Goal: Task Accomplishment & Management: Manage account settings

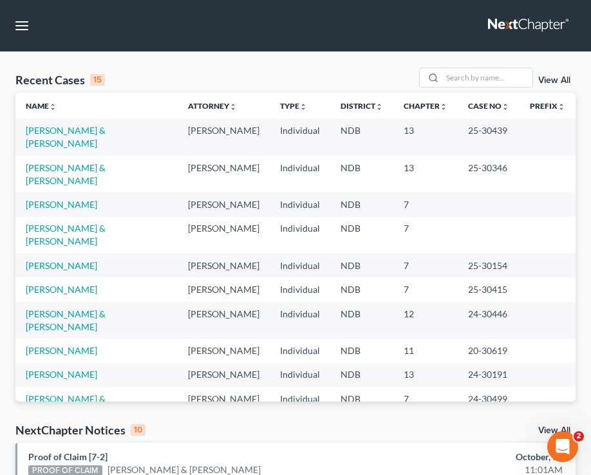
click at [554, 82] on link "View All" at bounding box center [554, 80] width 32 height 9
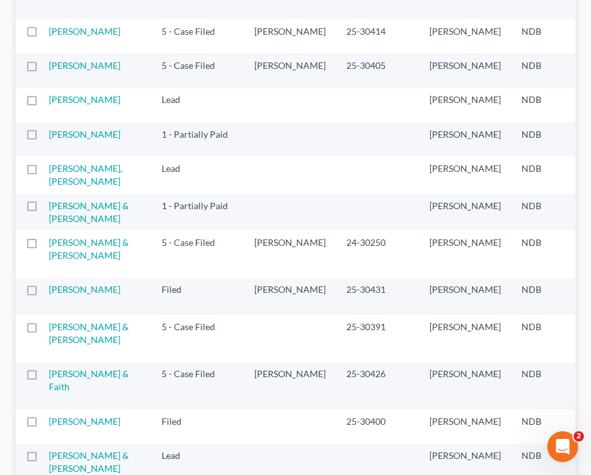
scroll to position [829, 0]
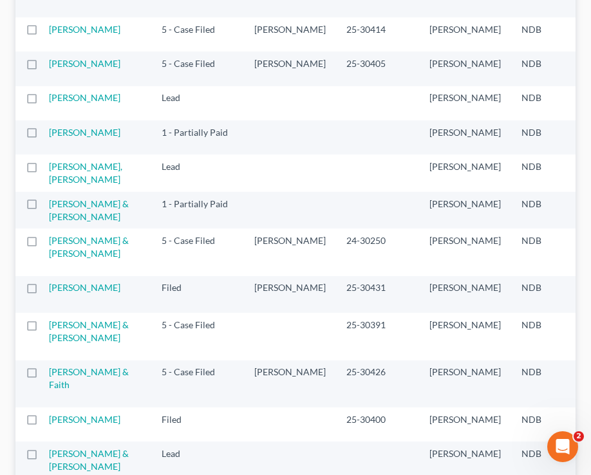
click at [66, 120] on td "[PERSON_NAME]" at bounding box center [100, 103] width 102 height 34
click at [64, 103] on link "[PERSON_NAME]" at bounding box center [84, 97] width 71 height 11
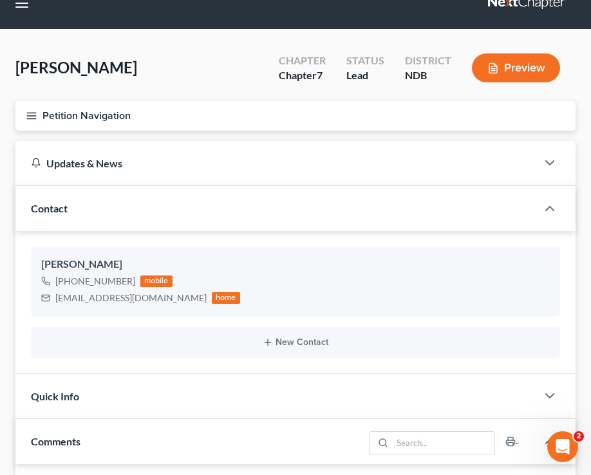
scroll to position [27, 0]
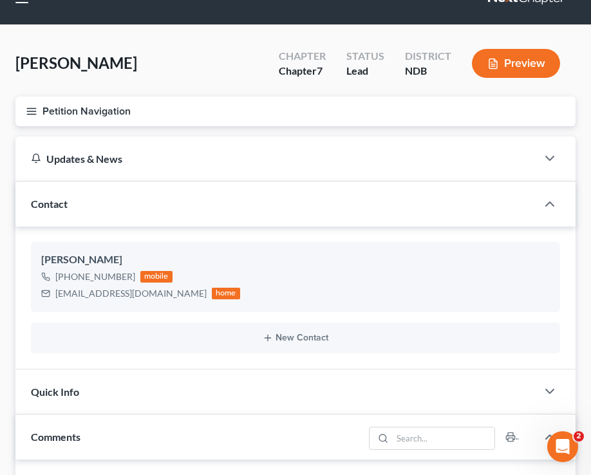
click at [364, 64] on div "Lead" at bounding box center [365, 71] width 38 height 15
click at [37, 118] on button "Petition Navigation" at bounding box center [295, 112] width 560 height 30
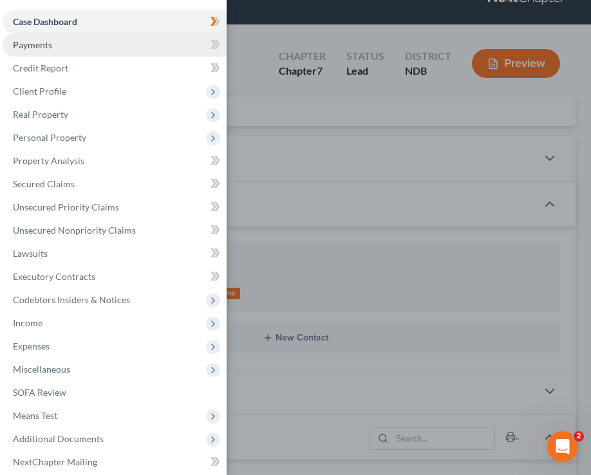
click at [93, 54] on link "Payments" at bounding box center [115, 44] width 224 height 23
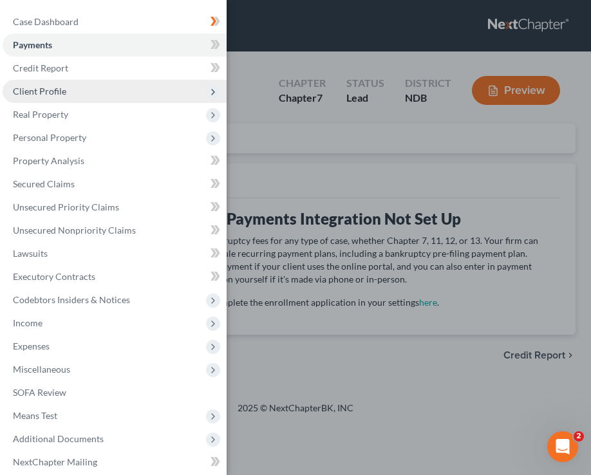
click at [62, 96] on span "Client Profile" at bounding box center [39, 91] width 53 height 11
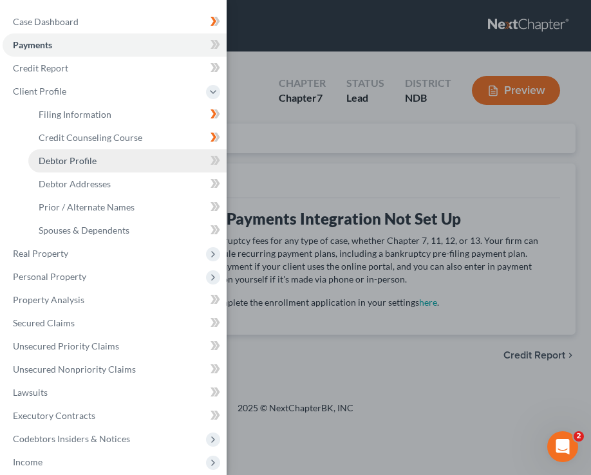
click at [119, 161] on link "Debtor Profile" at bounding box center [127, 160] width 198 height 23
select select "0"
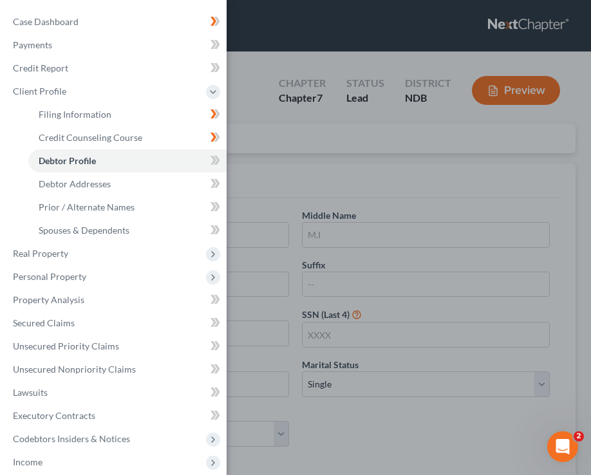
click at [306, 187] on div "Case Dashboard Payments Invoices Payments Payments Credit Report Client Profile" at bounding box center [295, 237] width 591 height 475
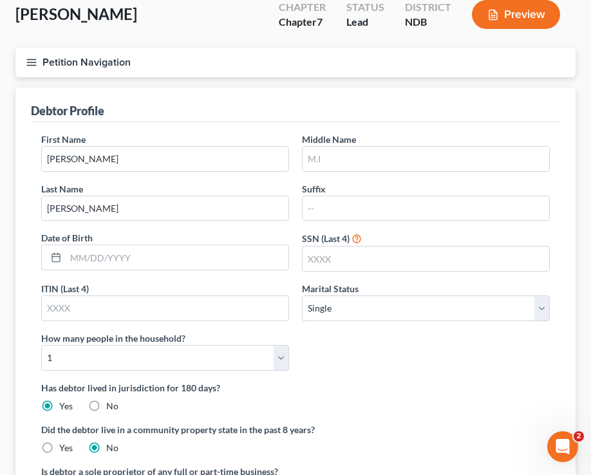
scroll to position [78, 0]
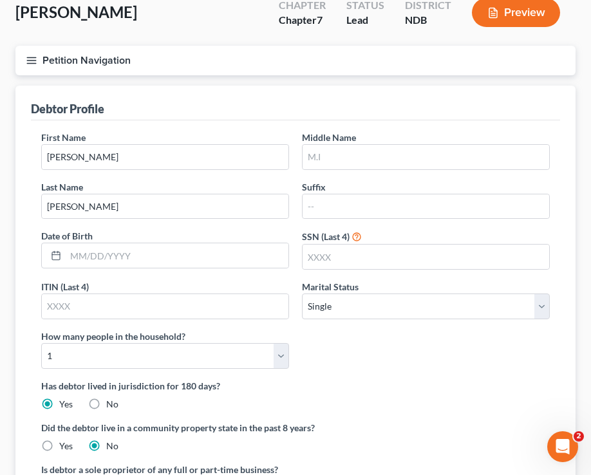
click at [37, 55] on icon "button" at bounding box center [32, 61] width 12 height 12
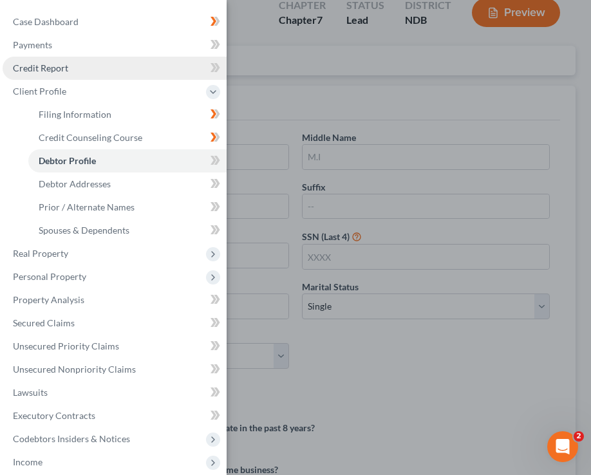
click at [108, 75] on link "Credit Report" at bounding box center [115, 68] width 224 height 23
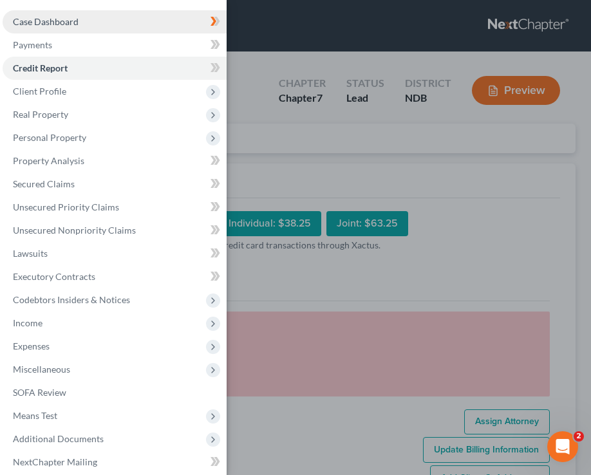
click at [113, 29] on link "Case Dashboard" at bounding box center [115, 21] width 224 height 23
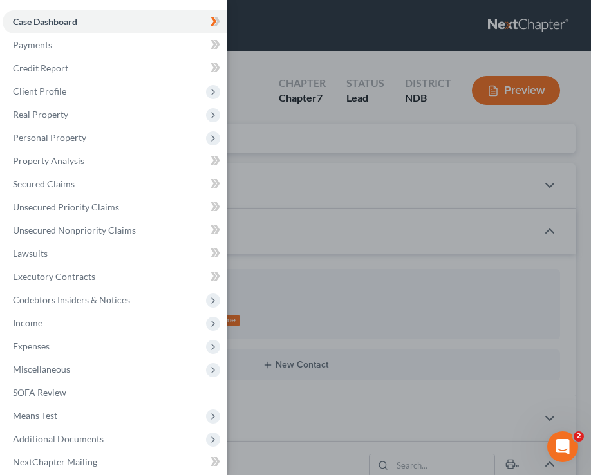
click at [285, 129] on div "Case Dashboard Payments Invoices Payments Payments Credit Report Client Profile" at bounding box center [295, 237] width 591 height 475
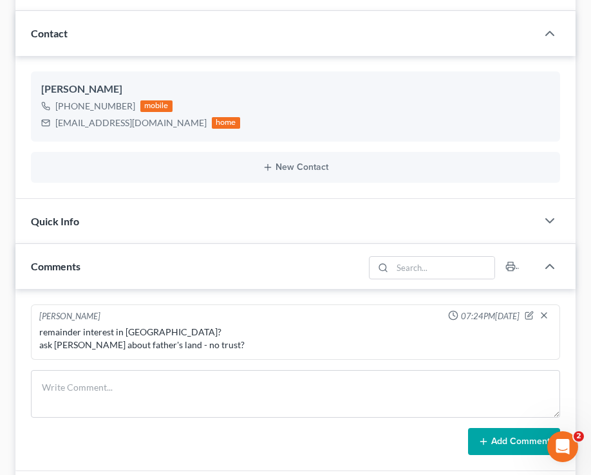
scroll to position [206, 0]
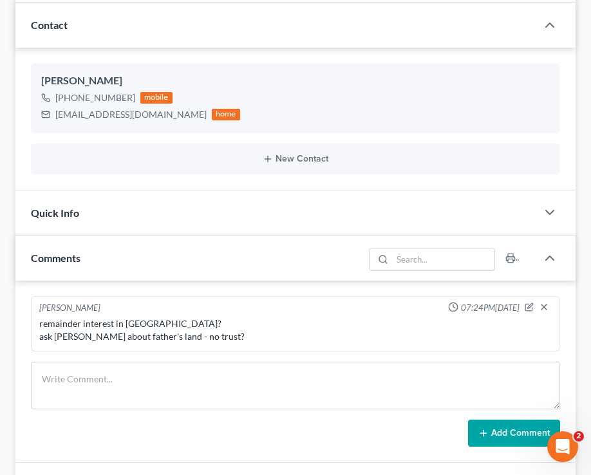
click at [260, 207] on div "Quick Info" at bounding box center [275, 213] width 521 height 44
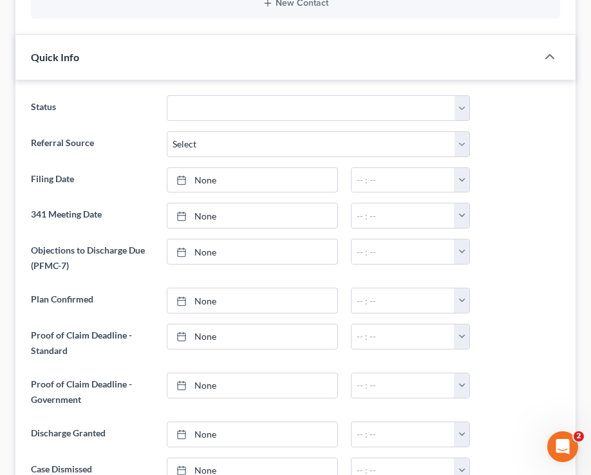
scroll to position [377, 0]
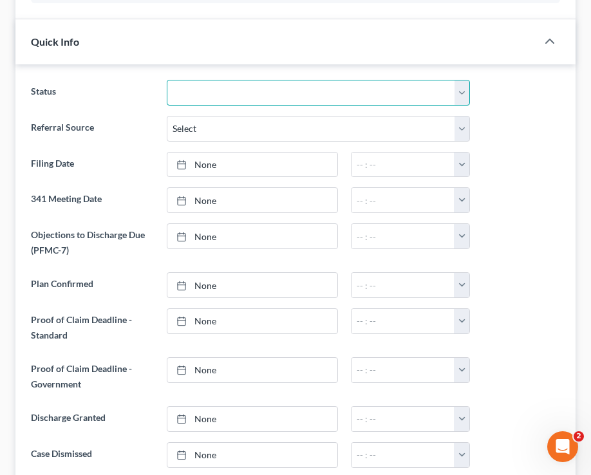
click at [320, 86] on select "10 - Chapter 13 Discharged 11 - Chapter 13 Converted to 7 12 - Debt Settlement/…" at bounding box center [318, 93] width 303 height 26
click at [167, 80] on select "10 - Chapter 13 Discharged 11 - Chapter 13 Converted to 7 12 - Debt Settlement/…" at bounding box center [318, 93] width 303 height 26
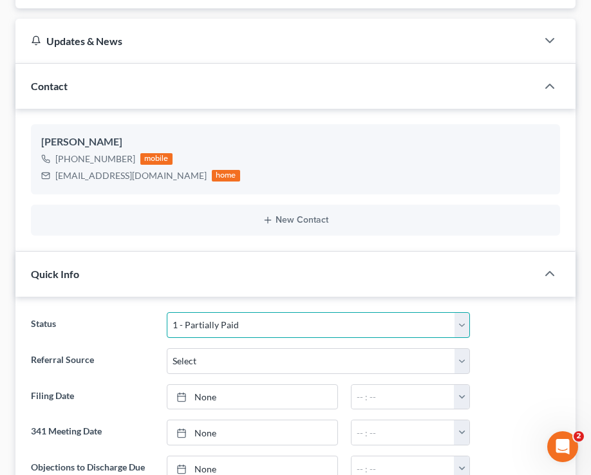
scroll to position [0, 0]
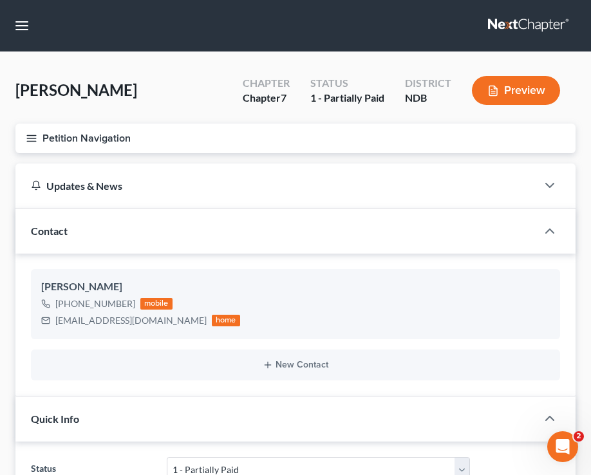
click at [26, 138] on icon "button" at bounding box center [32, 139] width 12 height 12
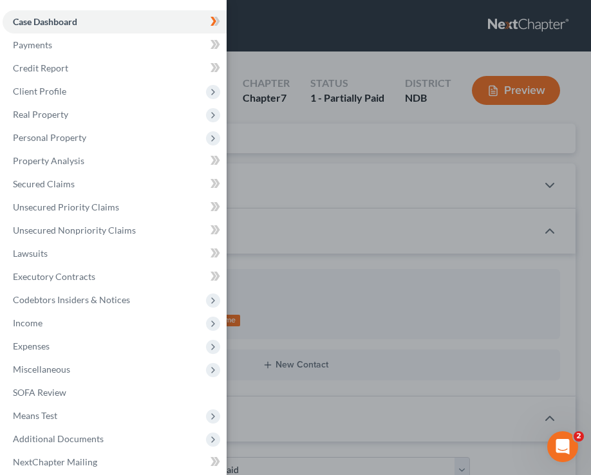
click at [429, 248] on div "Case Dashboard Payments Invoices Payments Payments Credit Report Client Profile" at bounding box center [295, 237] width 591 height 475
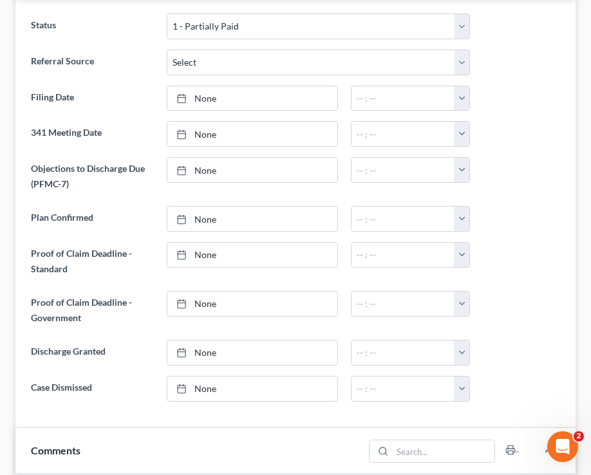
scroll to position [444, 0]
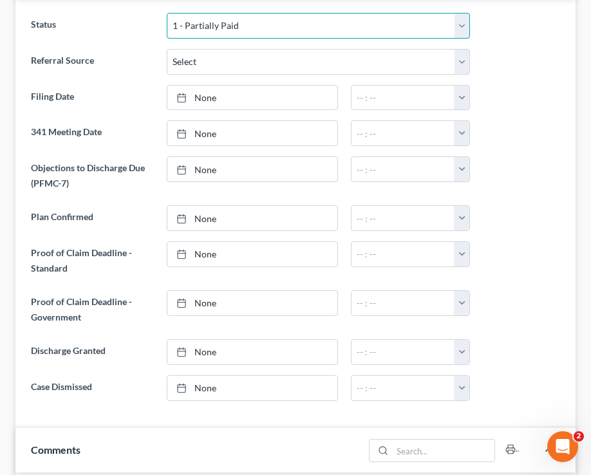
click at [463, 32] on select "10 - Chapter 13 Discharged 11 - Chapter 13 Converted to 7 12 - Debt Settlement/…" at bounding box center [318, 26] width 303 height 26
select select "5"
click at [167, 13] on select "10 - Chapter 13 Discharged 11 - Chapter 13 Converted to 7 12 - Debt Settlement/…" at bounding box center [318, 26] width 303 height 26
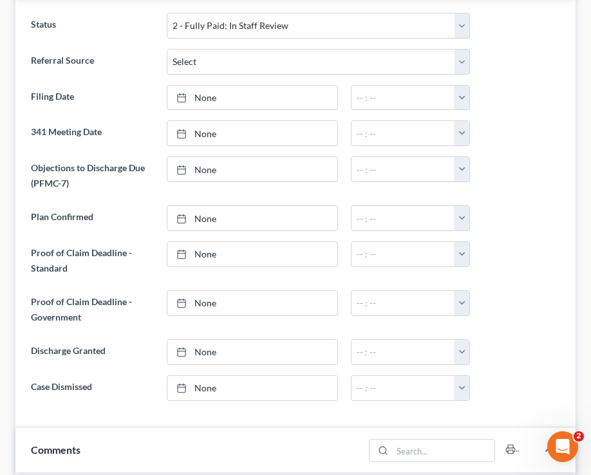
click at [501, 75] on ng-include "Status 10 - Chapter 13 Discharged 11 - Chapter 13 Converted to 7 12 - Debt Sett…" at bounding box center [295, 207] width 529 height 388
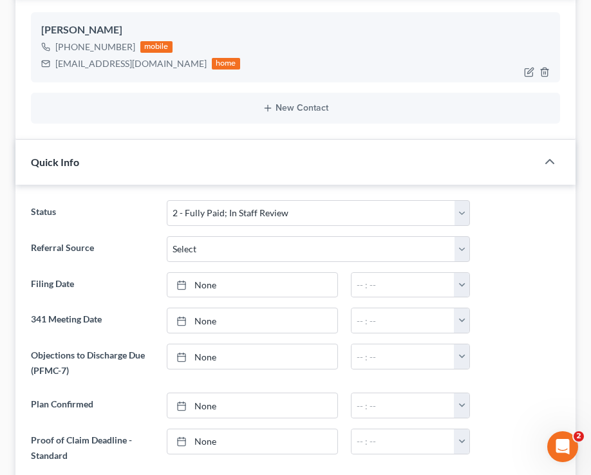
scroll to position [261, 0]
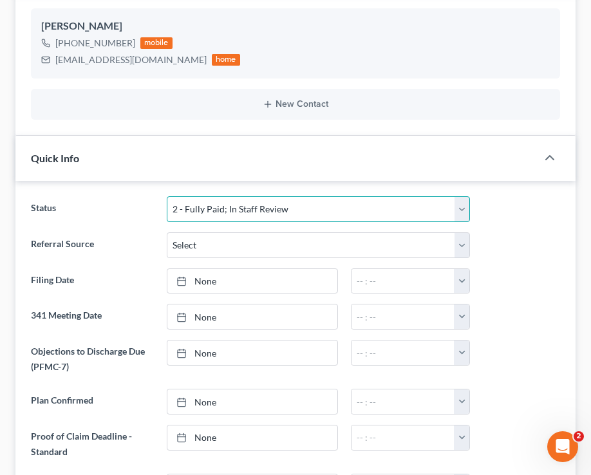
click at [335, 201] on select "10 - Chapter 13 Discharged 11 - Chapter 13 Converted to 7 12 - Debt Settlement/…" at bounding box center [318, 209] width 303 height 26
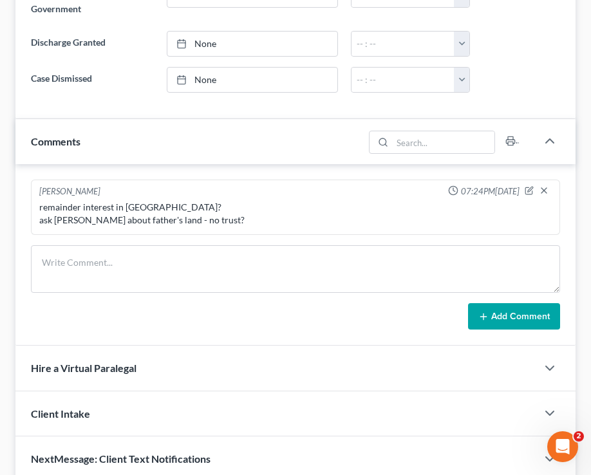
scroll to position [754, 0]
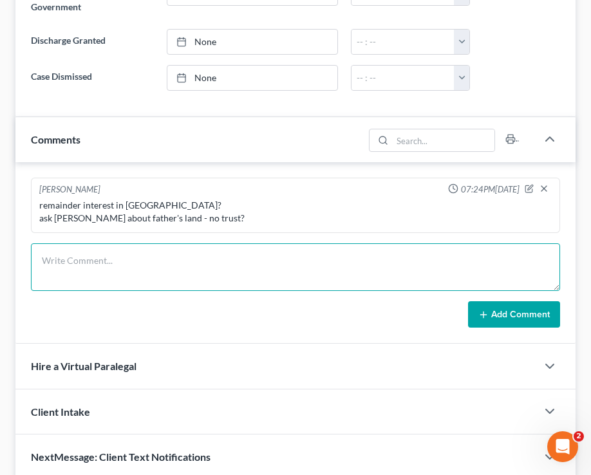
click at [285, 279] on textarea at bounding box center [295, 267] width 529 height 48
type textarea "b"
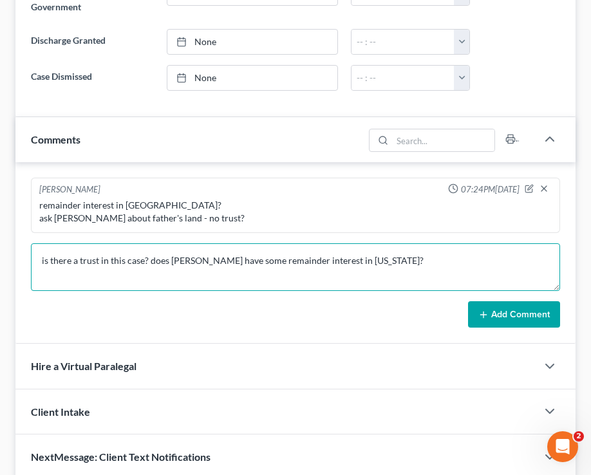
click at [374, 259] on textarea "is there a trust in this case? does [PERSON_NAME] have some remainder interest …" at bounding box center [295, 267] width 529 height 48
click at [393, 260] on textarea "is there a trust in this case? does [PERSON_NAME] have some remainder interest …" at bounding box center [295, 267] width 529 height 48
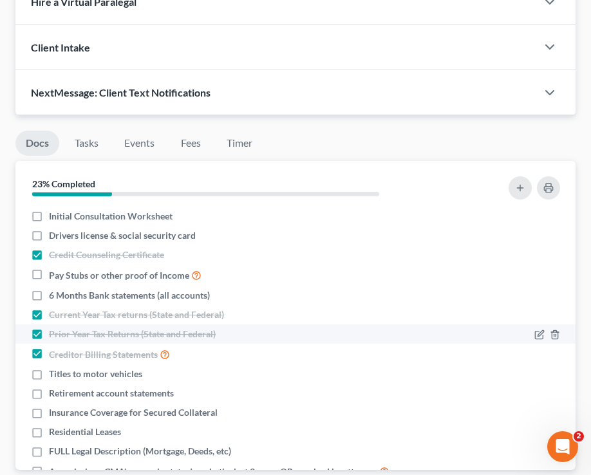
scroll to position [1098, 0]
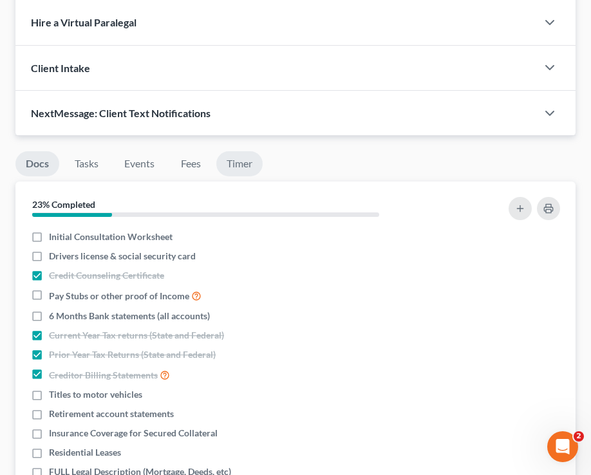
click at [248, 173] on link "Timer" at bounding box center [239, 163] width 46 height 25
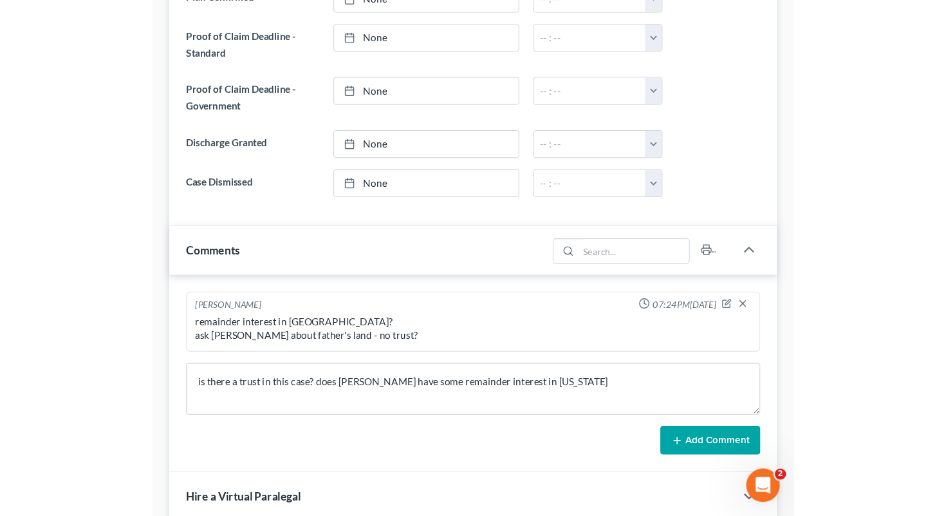
scroll to position [708, 0]
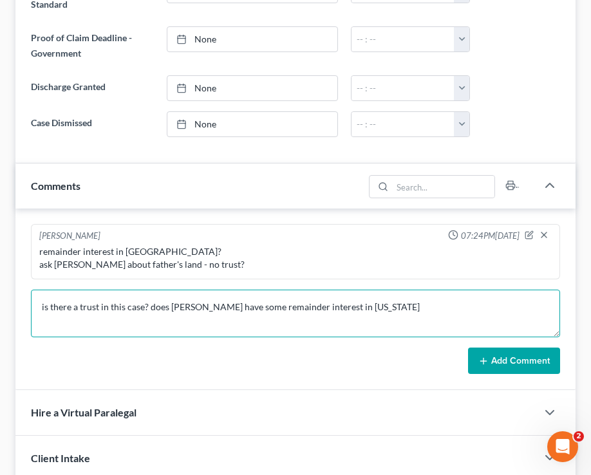
click at [427, 295] on textarea "is there a trust in this case? does [PERSON_NAME] have some remainder interest …" at bounding box center [295, 314] width 529 height 48
click at [411, 309] on textarea "is there a trust in this case? does [PERSON_NAME] have some remainder interest …" at bounding box center [295, 314] width 529 height 48
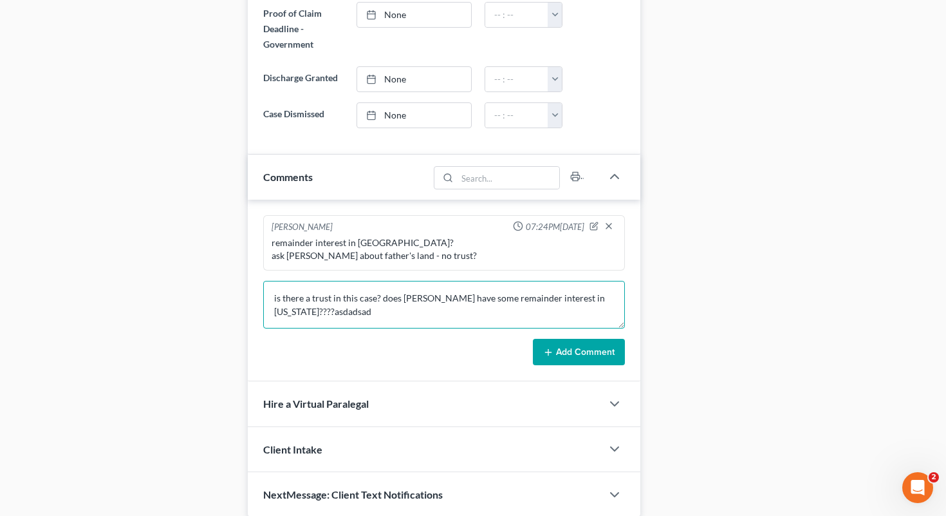
click at [376, 308] on textarea "is there a trust in this case? does [PERSON_NAME] have some remainder interest …" at bounding box center [444, 305] width 362 height 48
drag, startPoint x: 388, startPoint y: 321, endPoint x: 319, endPoint y: 315, distance: 69.8
click at [319, 316] on textarea "is there a trust in this case? does [PERSON_NAME] have some remainder interest …" at bounding box center [444, 305] width 362 height 48
type textarea "is there a trust in this case? does [PERSON_NAME] have some remainder interest …"
drag, startPoint x: 339, startPoint y: 311, endPoint x: 265, endPoint y: 288, distance: 77.0
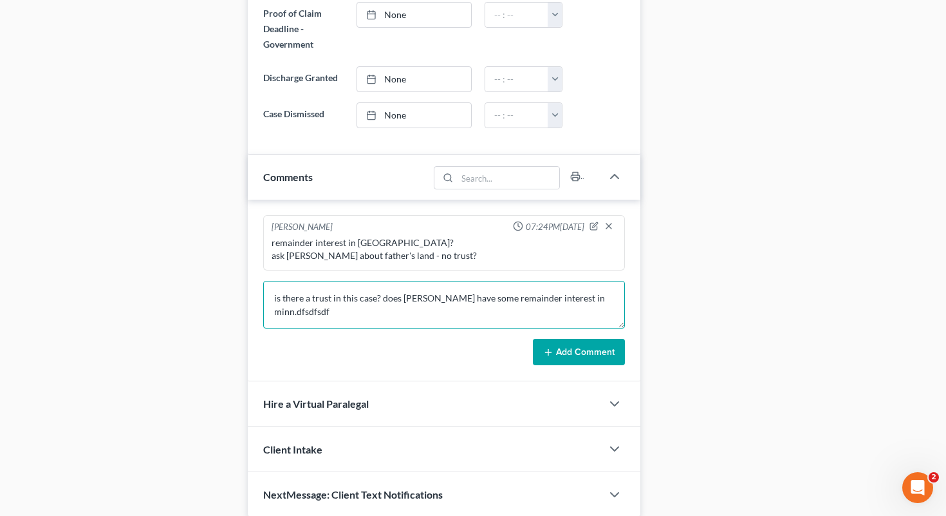
click at [265, 288] on textarea "is there a trust in this case? does [PERSON_NAME] have some remainder interest …" at bounding box center [444, 305] width 362 height 48
type textarea "\"
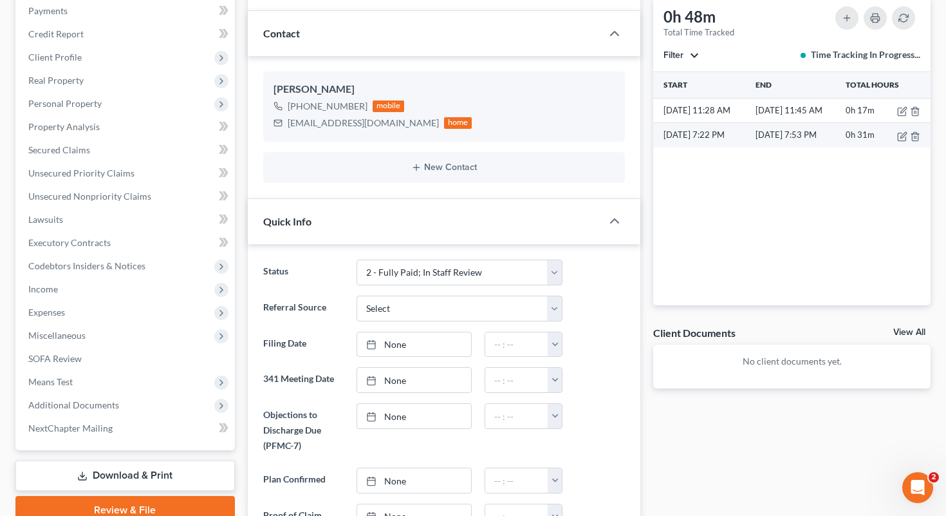
scroll to position [0, 0]
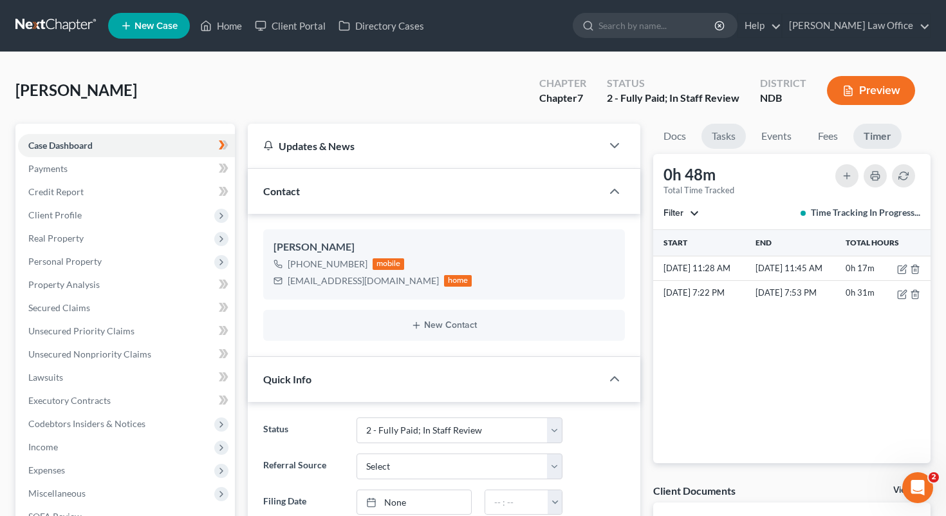
type textarea "kjkjkjkjkjkj"
click at [590, 142] on link "Tasks" at bounding box center [724, 136] width 44 height 25
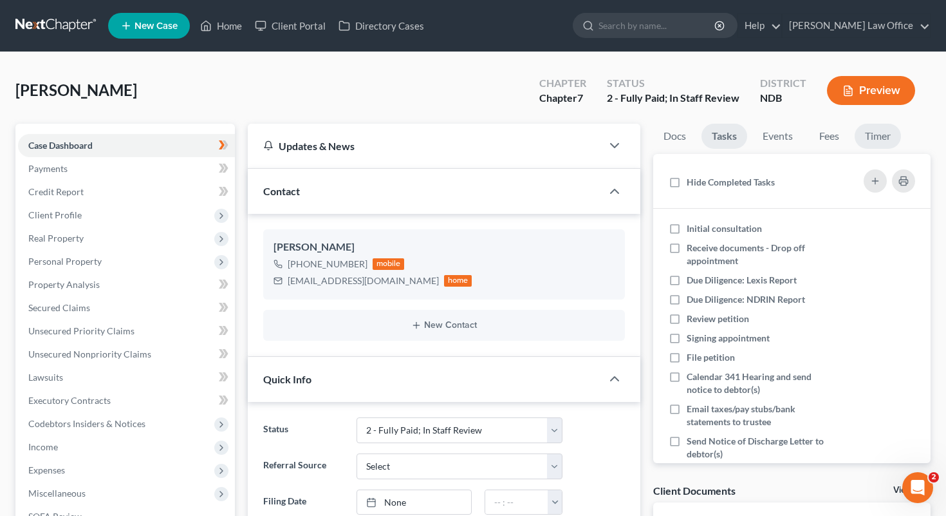
click at [590, 133] on link "Timer" at bounding box center [878, 136] width 46 height 25
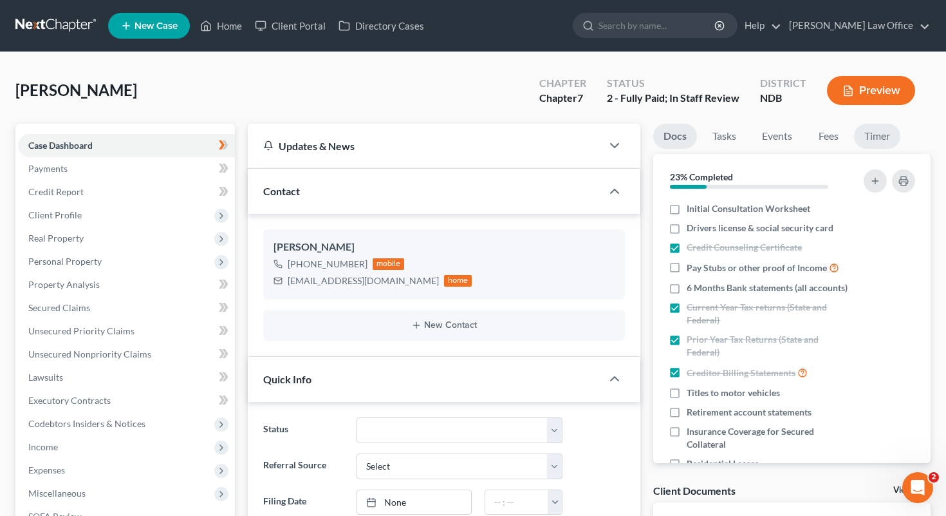
click at [875, 137] on link "Timer" at bounding box center [877, 136] width 46 height 25
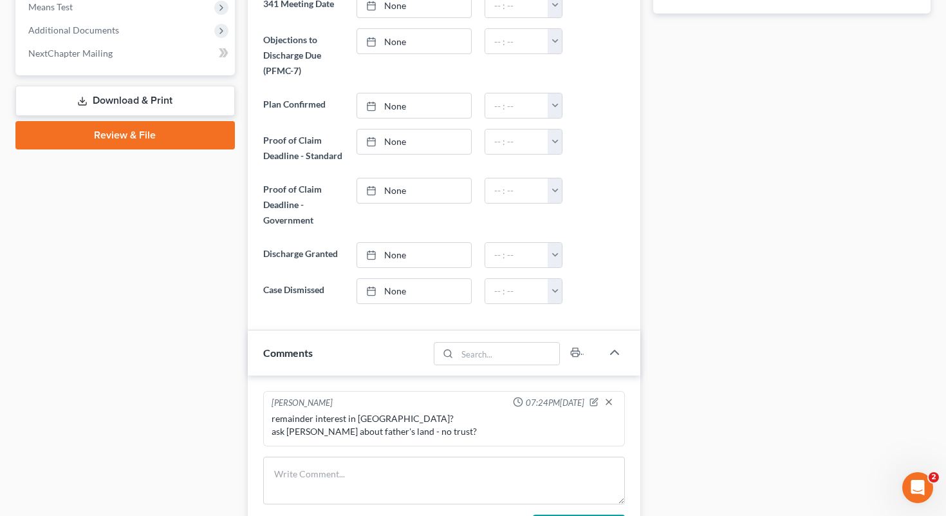
scroll to position [758, 0]
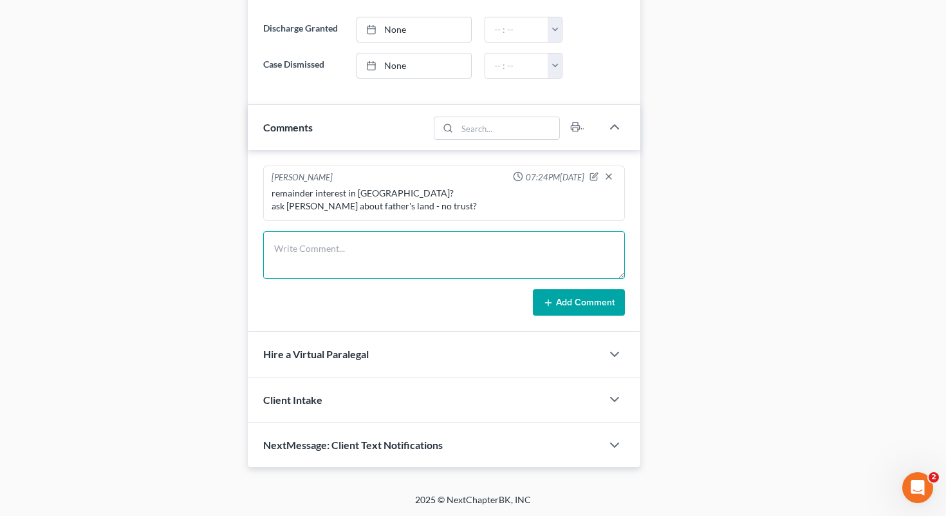
click at [377, 262] on textarea at bounding box center [444, 255] width 362 height 48
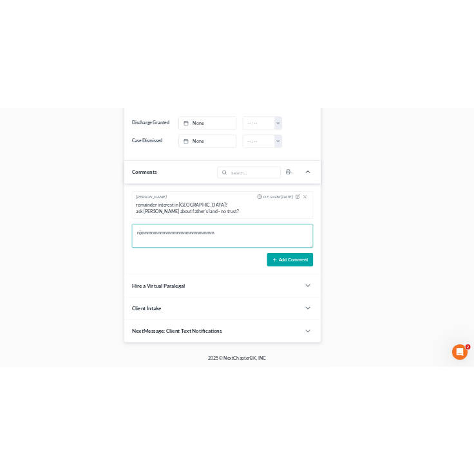
scroll to position [804, 0]
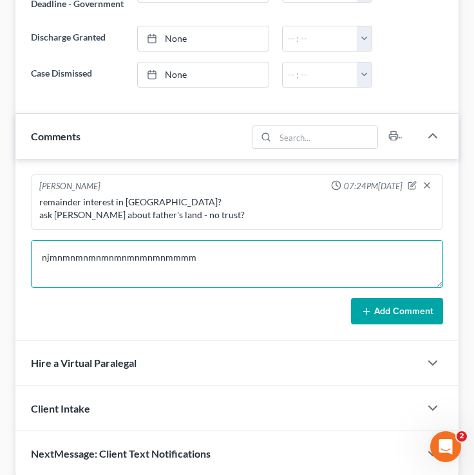
click at [211, 256] on textarea "njmnmnmnmnmnmnmnmnmnmmmm" at bounding box center [237, 264] width 412 height 48
drag, startPoint x: 223, startPoint y: 272, endPoint x: 42, endPoint y: 272, distance: 180.9
click at [42, 272] on textarea "njma" at bounding box center [237, 264] width 412 height 48
drag, startPoint x: 178, startPoint y: 271, endPoint x: 30, endPoint y: 279, distance: 147.6
click at [30, 280] on div "Brooke Benner 07:24PM, 10/12/2025 remainder interest in MN? ask Sara about fath…" at bounding box center [236, 250] width 443 height 182
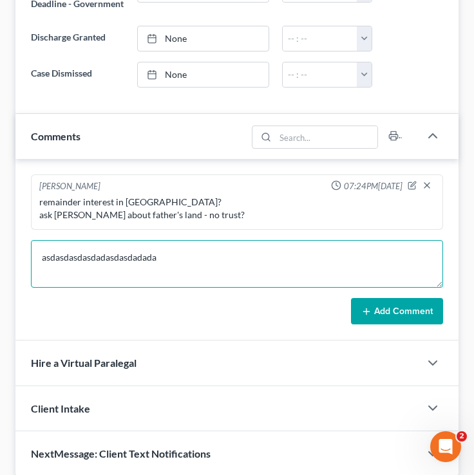
click at [31, 279] on textarea "asdasdasdasdadasdasdadada" at bounding box center [237, 264] width 412 height 48
drag, startPoint x: 187, startPoint y: 266, endPoint x: 36, endPoint y: 268, distance: 151.3
click at [36, 269] on textarea "asdasdasdasdadasdasdadada" at bounding box center [237, 264] width 412 height 48
type textarea "asdadsadadadwerwerwer"
drag, startPoint x: 168, startPoint y: 281, endPoint x: 11, endPoint y: 274, distance: 157.2
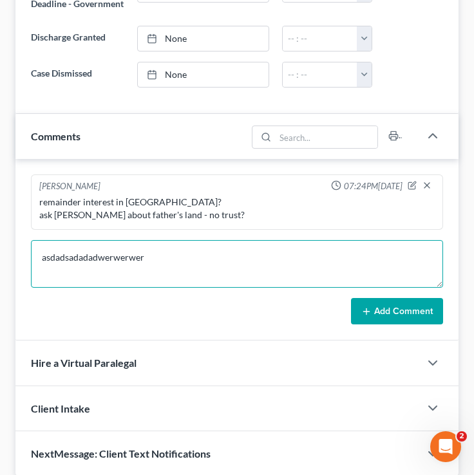
drag, startPoint x: 115, startPoint y: 270, endPoint x: -8, endPoint y: 268, distance: 123.0
click at [0, 268] on html "Home New Case Client Portal Directory Cases Bulie Diaz Law Office fargo@buliela…" at bounding box center [237, 96] width 474 height 1800
type textarea "kjkjkjkjkjkkj"
drag, startPoint x: 107, startPoint y: 273, endPoint x: 33, endPoint y: 270, distance: 73.5
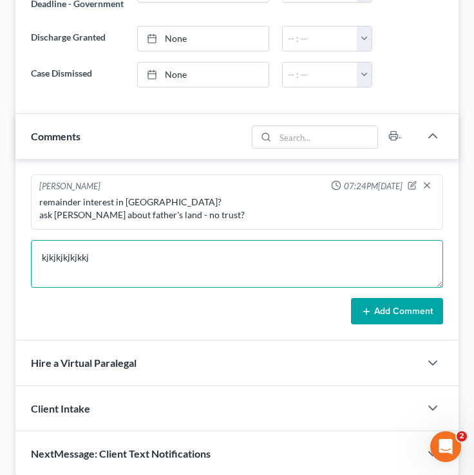
click at [33, 270] on textarea "kjkjkjkjkjkkj" at bounding box center [237, 264] width 412 height 48
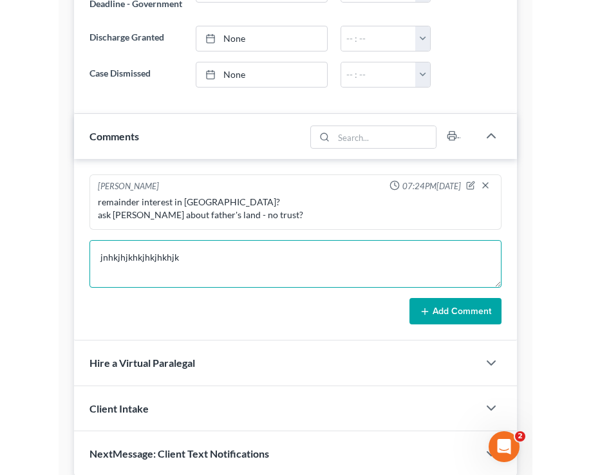
scroll to position [758, 0]
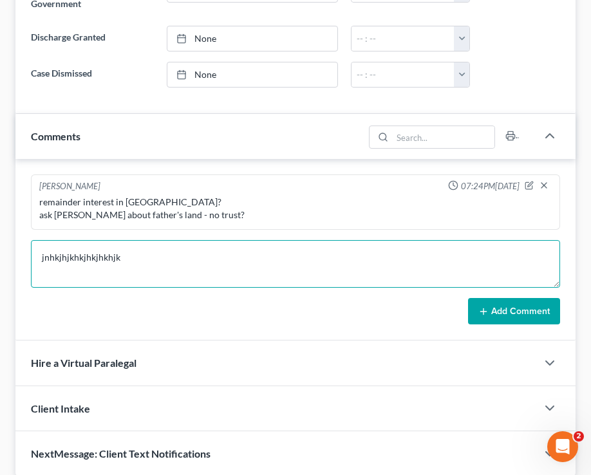
click at [149, 252] on textarea "jnhkjhjkhkjhkjhkhjk" at bounding box center [295, 264] width 529 height 48
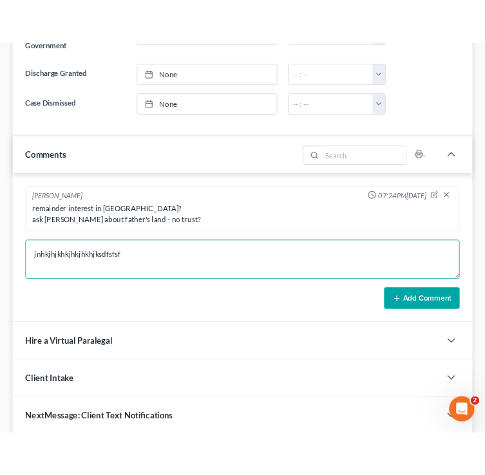
scroll to position [804, 0]
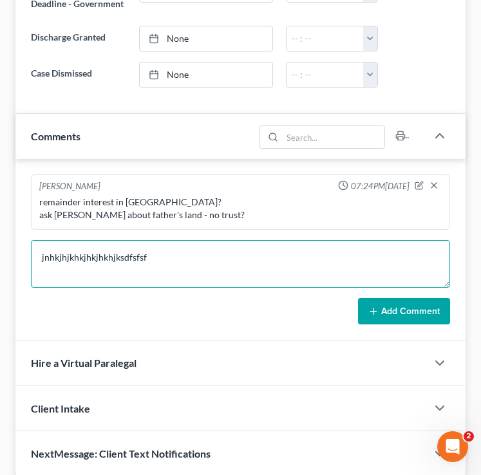
drag, startPoint x: 134, startPoint y: 256, endPoint x: 47, endPoint y: 254, distance: 86.9
click at [47, 254] on textarea "jnhkjhjkhkjhkjhkhjksdfsfsf" at bounding box center [240, 264] width 419 height 48
type textarea "j"
type textarea "wfrewerfwerwerwer"
drag, startPoint x: 133, startPoint y: 251, endPoint x: 11, endPoint y: 250, distance: 121.7
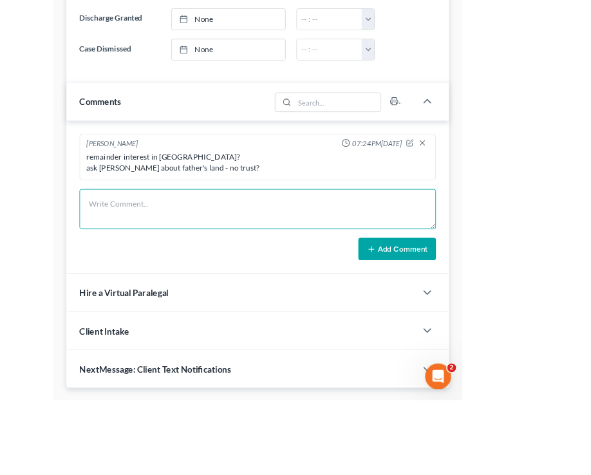
scroll to position [758, 0]
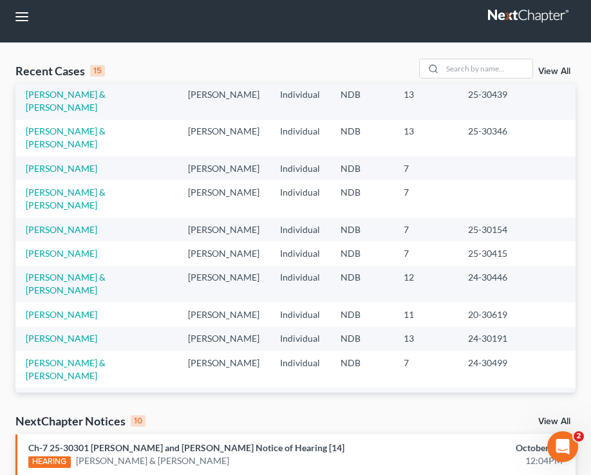
scroll to position [10, 0]
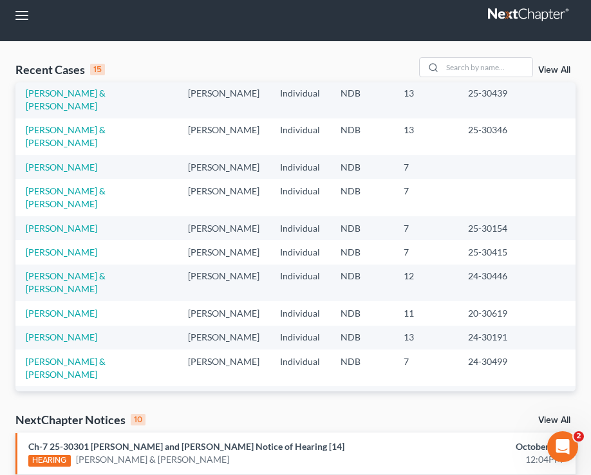
click at [555, 67] on link "View All" at bounding box center [554, 70] width 32 height 9
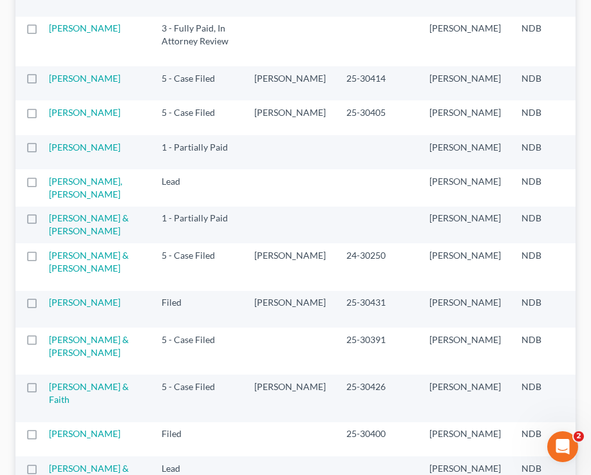
scroll to position [1161, 0]
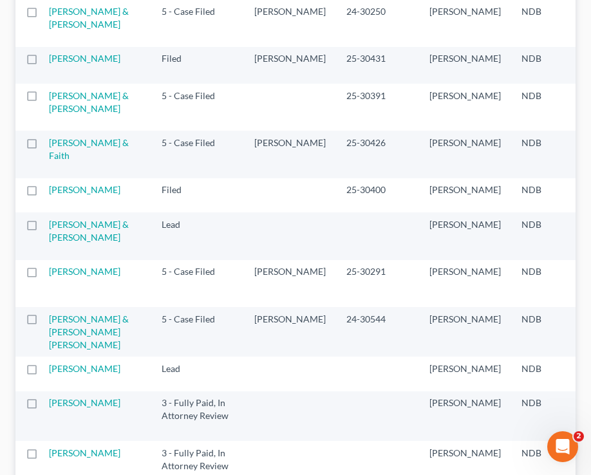
select select "4"
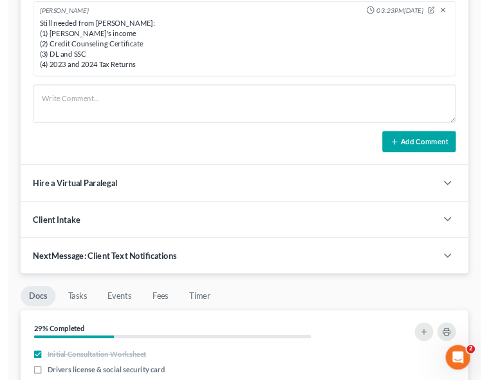
scroll to position [915, 0]
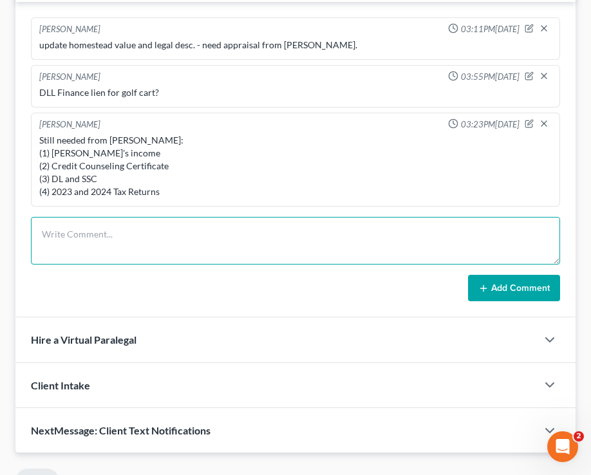
click at [100, 232] on textarea at bounding box center [295, 241] width 529 height 48
click at [257, 230] on textarea "amada corey still needs to be fully paid." at bounding box center [295, 241] width 529 height 48
click at [238, 238] on textarea "amada corey still needs to be fully paid. g" at bounding box center [295, 241] width 529 height 48
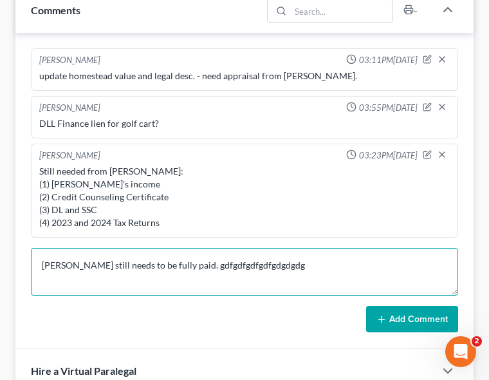
drag, startPoint x: 320, startPoint y: 231, endPoint x: 27, endPoint y: 226, distance: 292.9
click at [27, 227] on div "Brooke Benner 03:11PM, 10/05/2025 update homestead value and legal desc. - need…" at bounding box center [244, 191] width 458 height 316
type textarea "sdfsdfsdfsdfsdfsdfsdfsdfsf"
drag, startPoint x: 165, startPoint y: 238, endPoint x: 26, endPoint y: 230, distance: 139.9
click at [26, 230] on div "Brooke Benner 03:11PM, 10/05/2025 update homestead value and legal desc. - need…" at bounding box center [244, 191] width 458 height 316
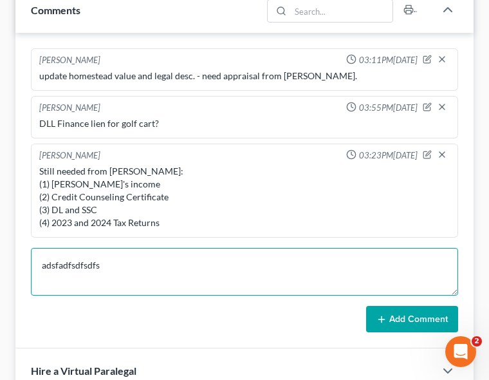
type textarea "adsfadfsdfsdfs"
drag, startPoint x: 131, startPoint y: 214, endPoint x: 119, endPoint y: 217, distance: 12.5
click at [119, 216] on div "Brooke Benner 03:11PM, 10/05/2025 update homestead value and legal desc. - need…" at bounding box center [244, 191] width 458 height 316
drag, startPoint x: 129, startPoint y: 239, endPoint x: 12, endPoint y: 236, distance: 117.2
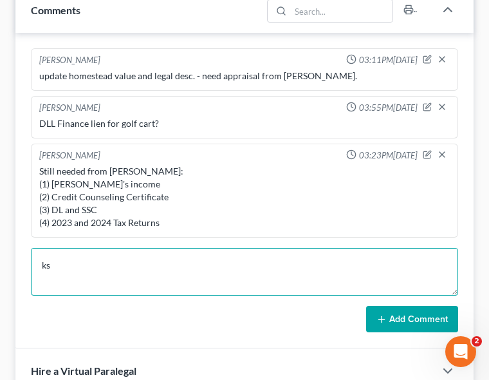
type textarea "k"
type textarea "s"
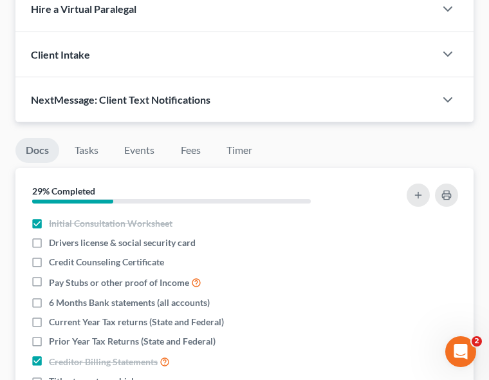
scroll to position [1277, 0]
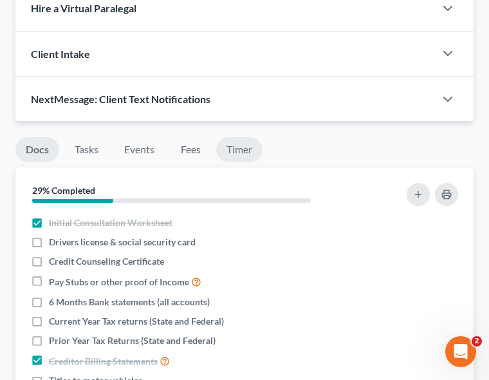
type textarea "amdand coerrey sid sdsfr jrrsss"
click at [239, 137] on link "Timer" at bounding box center [239, 149] width 46 height 25
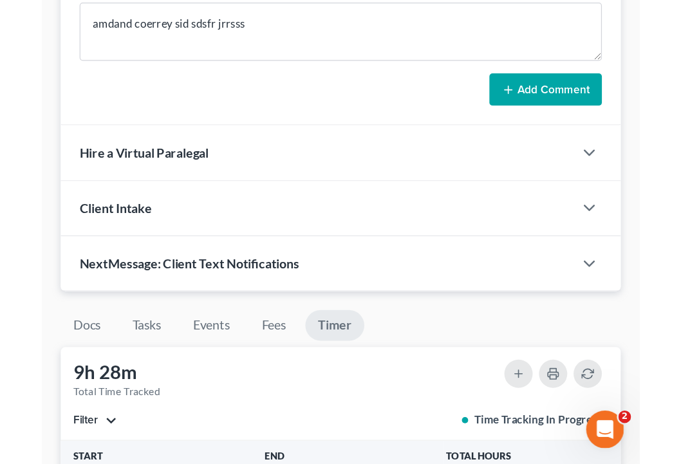
scroll to position [1138, 0]
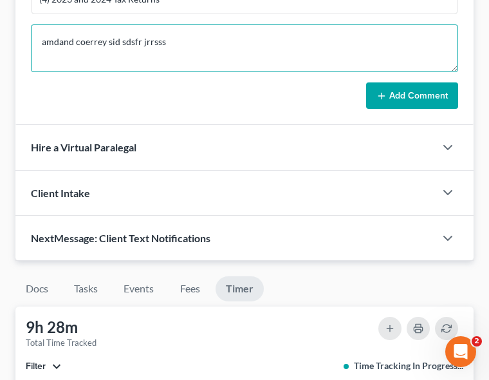
drag, startPoint x: 176, startPoint y: 17, endPoint x: 50, endPoint y: 17, distance: 126.8
click at [50, 24] on textarea "amdand coerrey sid sdsfr jrrsss" at bounding box center [244, 48] width 427 height 48
drag, startPoint x: 179, startPoint y: 12, endPoint x: 28, endPoint y: 9, distance: 150.7
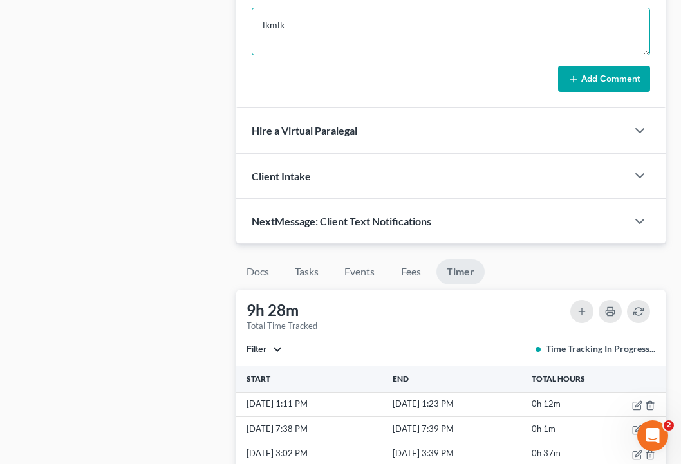
drag, startPoint x: 364, startPoint y: 33, endPoint x: 232, endPoint y: 32, distance: 132.0
type textarea "l"
type textarea "amanda corey is not yet fully paid."
click at [314, 18] on textarea "amanda corey is not yet fully paid." at bounding box center [451, 32] width 398 height 48
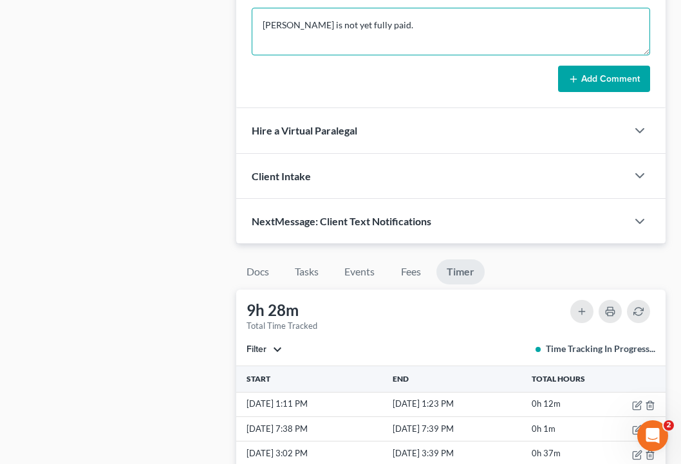
drag, startPoint x: 420, startPoint y: 21, endPoint x: 262, endPoint y: 16, distance: 157.8
click at [265, 16] on textarea "amanda corey is not yet fully paid." at bounding box center [451, 32] width 398 height 48
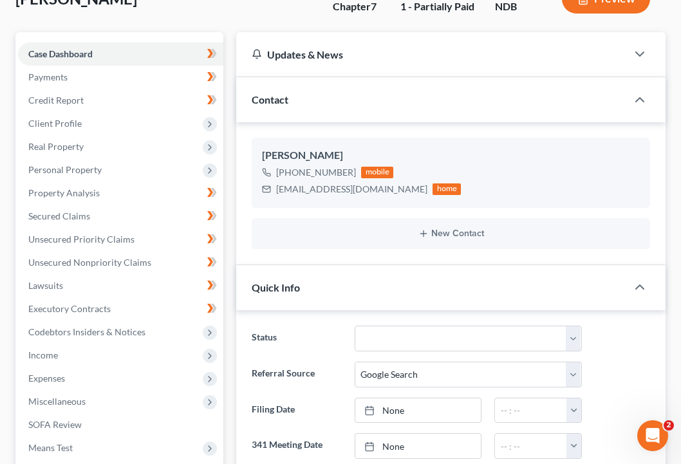
scroll to position [0, 0]
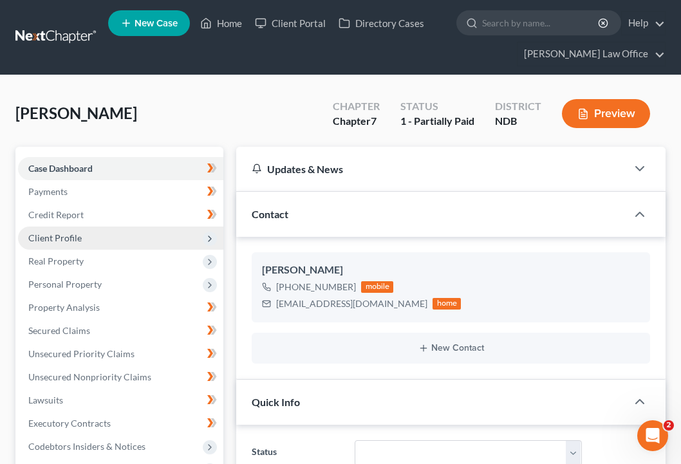
click at [118, 247] on span "Client Profile" at bounding box center [120, 238] width 205 height 23
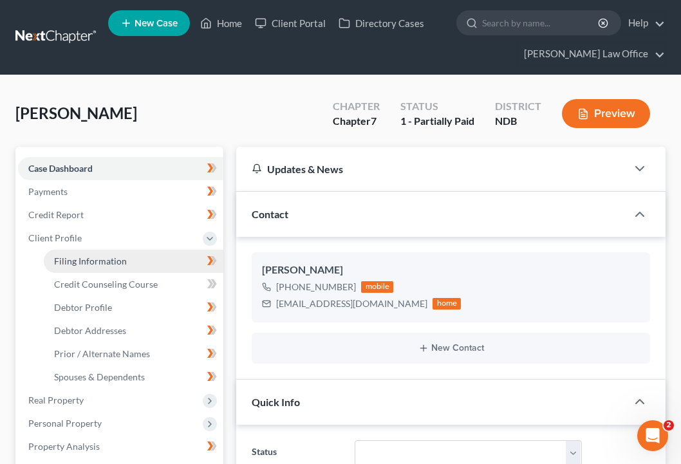
click at [126, 267] on link "Filing Information" at bounding box center [134, 261] width 180 height 23
select select "1"
select select "0"
select select "60"
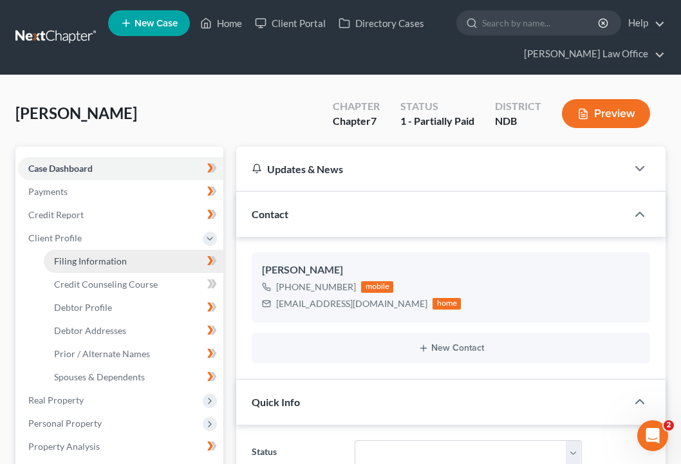
select select "0"
select select "29"
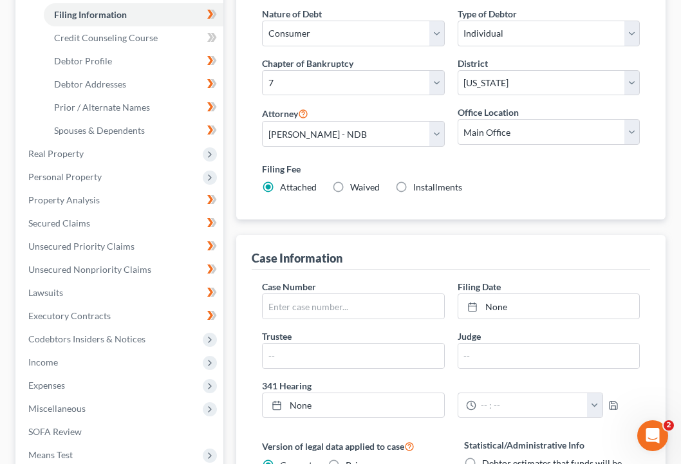
scroll to position [351, 0]
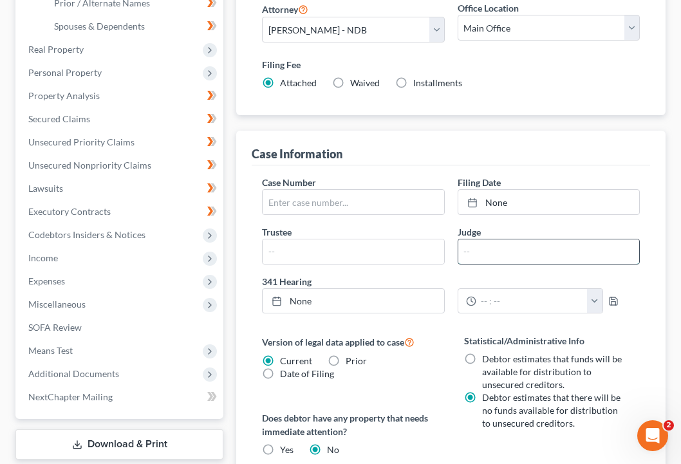
click at [487, 259] on input "text" at bounding box center [548, 251] width 181 height 24
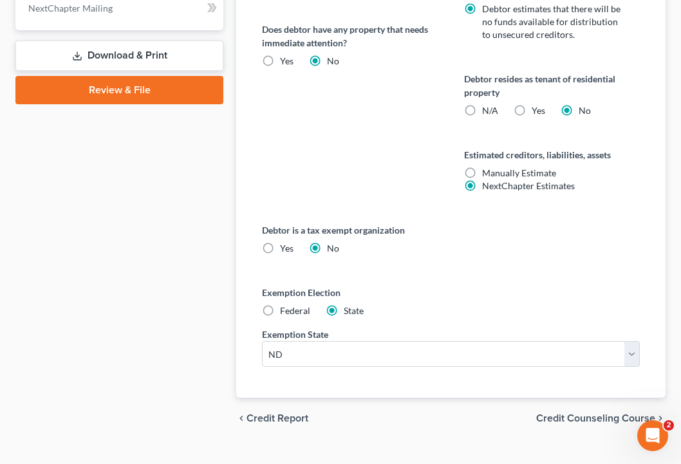
scroll to position [738, 0]
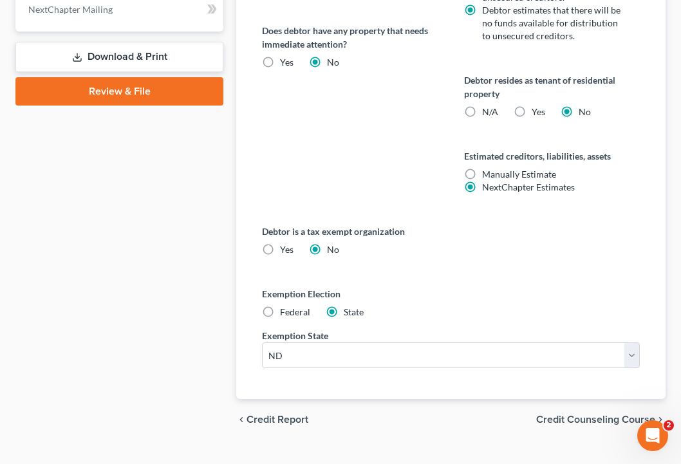
click at [590, 415] on span "Credit Counseling Course" at bounding box center [595, 420] width 119 height 10
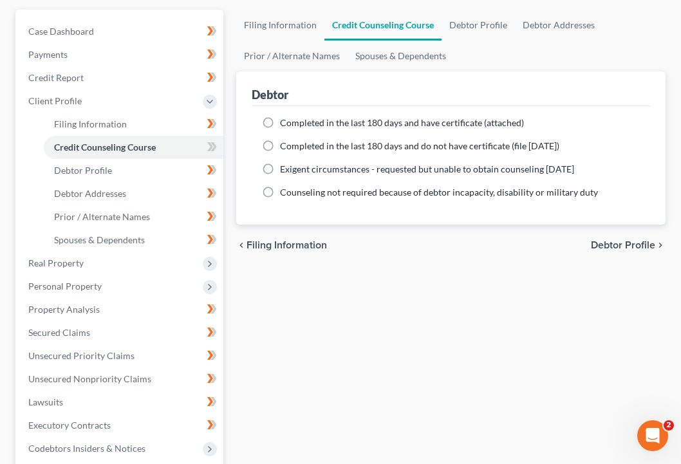
scroll to position [151, 0]
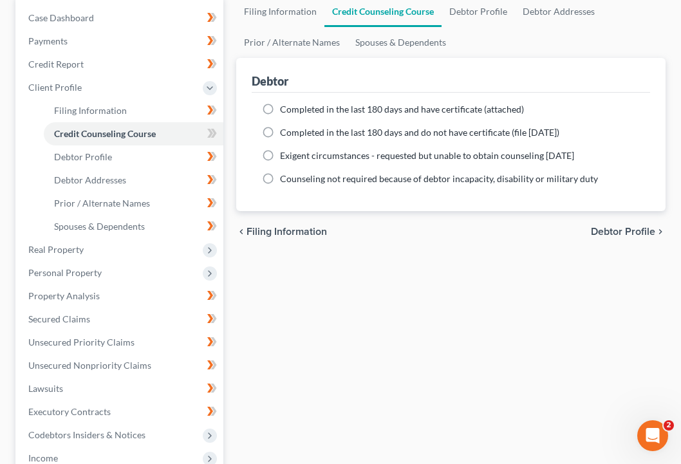
click at [590, 224] on div "chevron_left Filing Information Debtor Profile chevron_right" at bounding box center [450, 231] width 429 height 41
click at [590, 231] on span "Debtor Profile" at bounding box center [623, 232] width 64 height 10
select select "3"
select select "9"
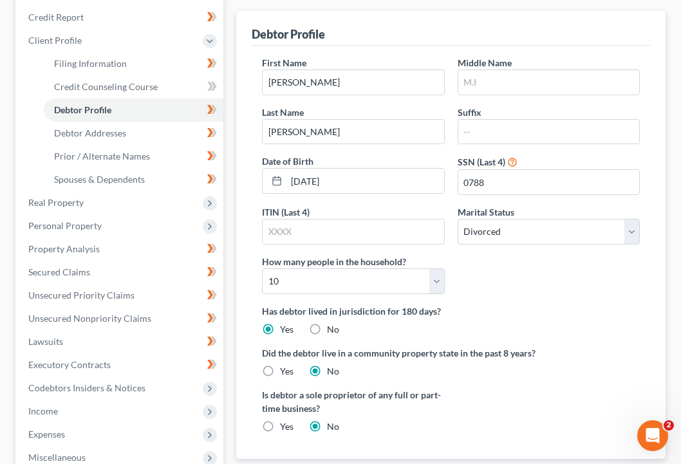
scroll to position [208, 0]
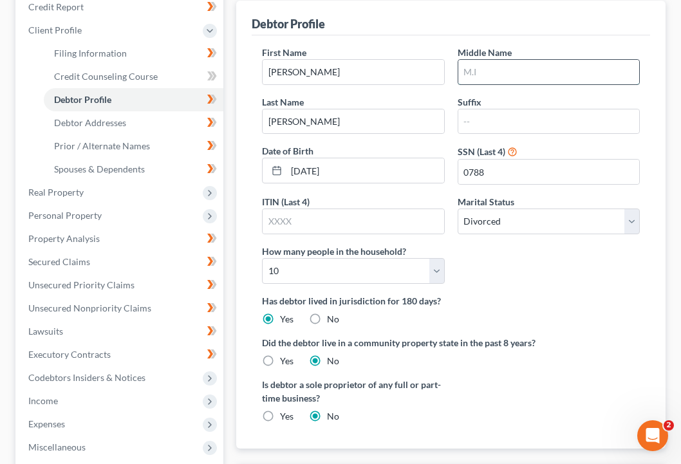
click at [491, 71] on input "text" at bounding box center [548, 72] width 181 height 24
click at [491, 69] on input "text" at bounding box center [548, 72] width 181 height 24
click at [476, 74] on input "M" at bounding box center [548, 72] width 181 height 24
type input "M."
click at [490, 126] on input "text" at bounding box center [548, 121] width 181 height 24
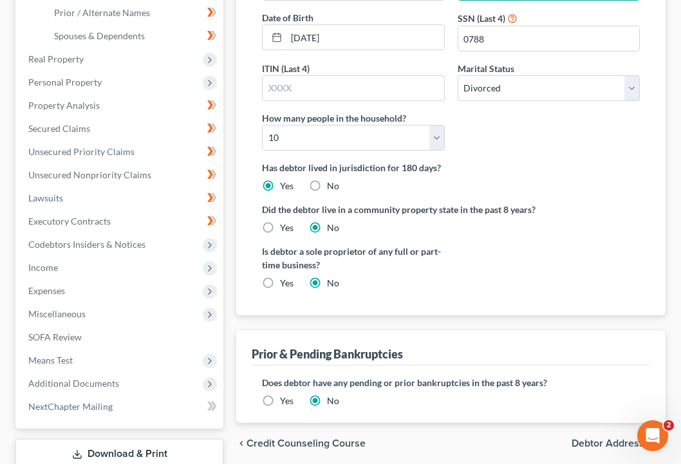
scroll to position [337, 0]
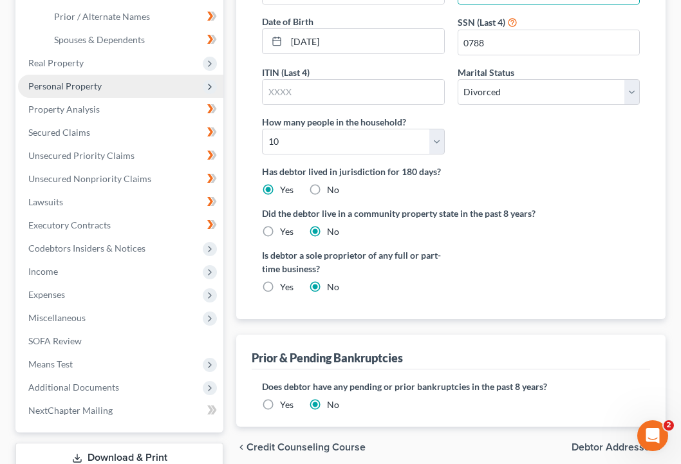
click at [103, 86] on span "Personal Property" at bounding box center [120, 86] width 205 height 23
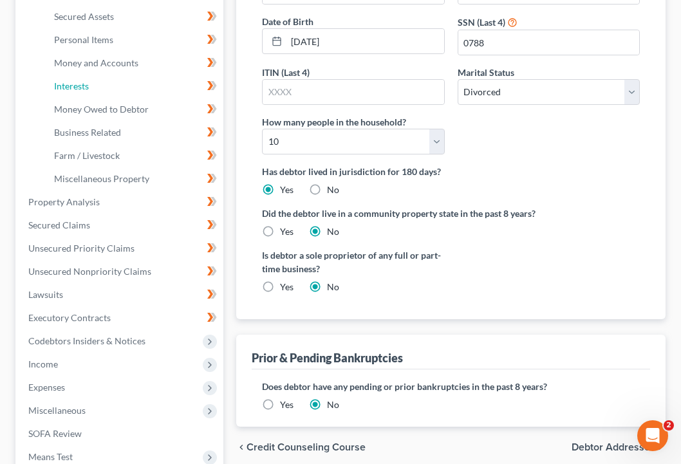
click at [103, 86] on link "Interests" at bounding box center [134, 86] width 180 height 23
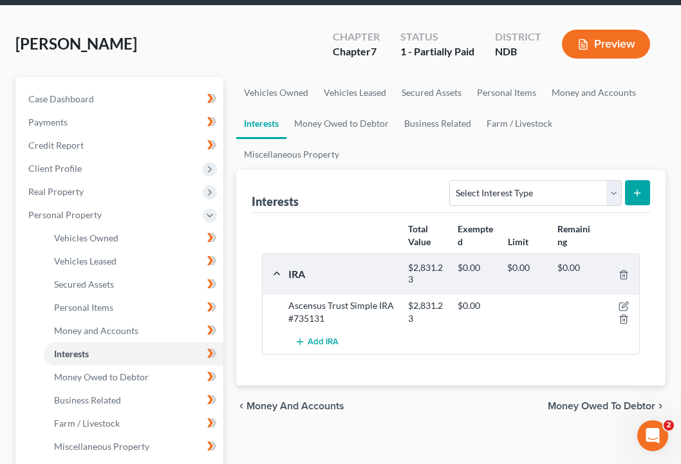
scroll to position [113, 0]
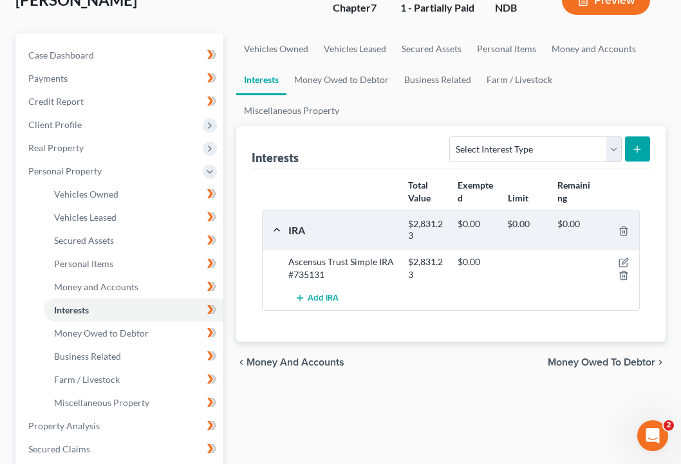
click at [321, 360] on span "Money and Accounts" at bounding box center [296, 362] width 98 height 10
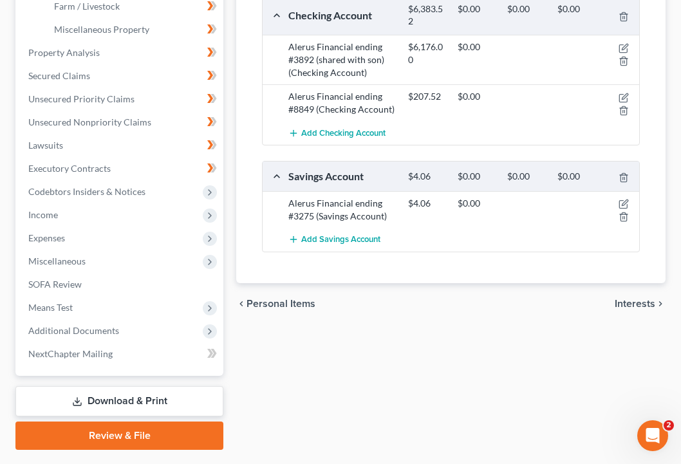
scroll to position [493, 0]
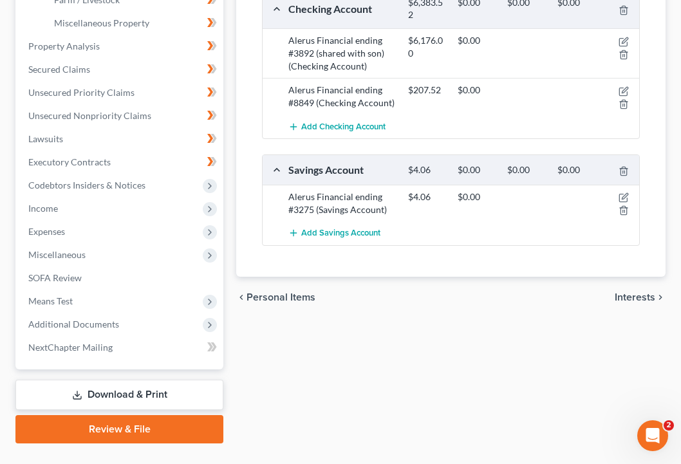
click at [291, 295] on span "Personal Items" at bounding box center [281, 297] width 69 height 10
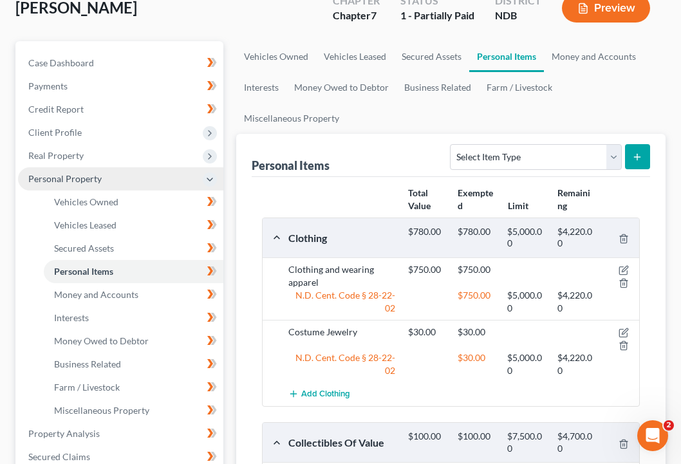
scroll to position [97, 0]
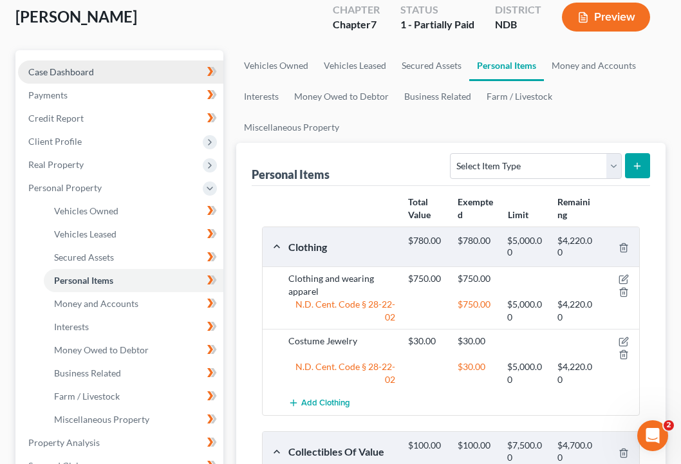
click at [122, 79] on link "Case Dashboard" at bounding box center [120, 72] width 205 height 23
select select "4"
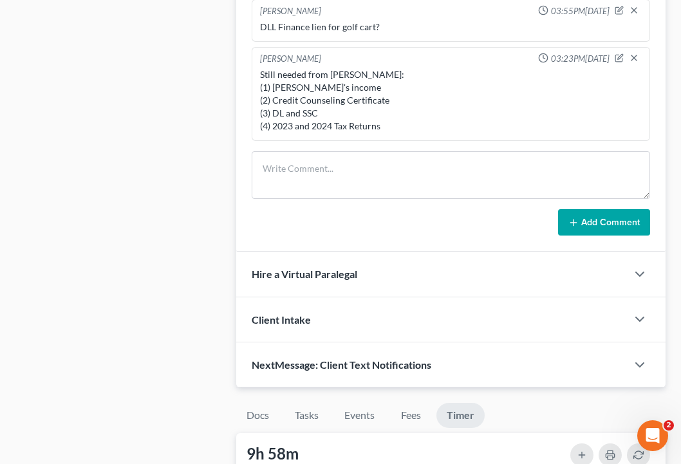
scroll to position [993, 0]
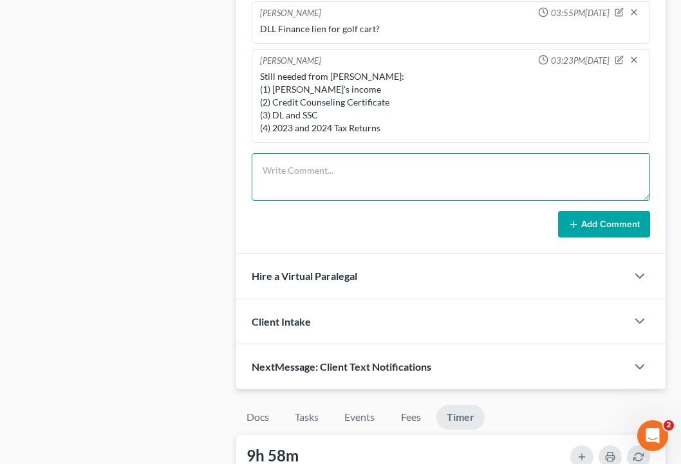
click at [330, 162] on textarea at bounding box center [451, 177] width 398 height 48
click at [291, 171] on textarea at bounding box center [451, 177] width 398 height 48
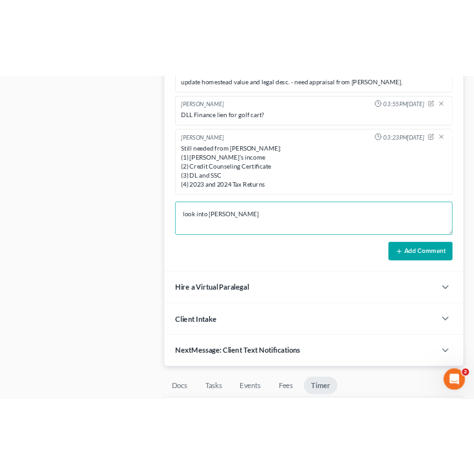
scroll to position [969, 0]
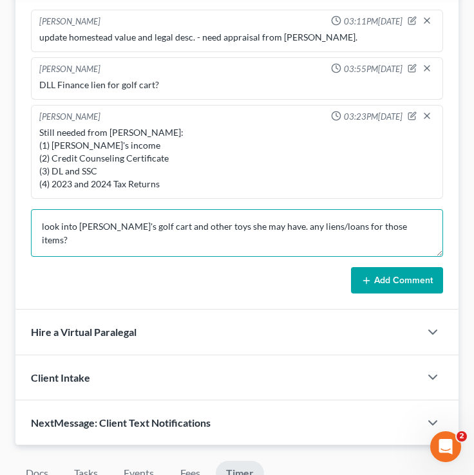
drag, startPoint x: 407, startPoint y: 245, endPoint x: 335, endPoint y: 247, distance: 71.5
click at [335, 247] on textarea "look into amada's golf cart and other toys she may have. any liens/loans for th…" at bounding box center [237, 233] width 412 height 48
drag, startPoint x: 395, startPoint y: 243, endPoint x: 44, endPoint y: 239, distance: 350.8
click at [45, 239] on textarea "look into amada's golf cart and other toys she may have. any liens/loans for th…" at bounding box center [237, 233] width 412 height 48
type textarea "l"
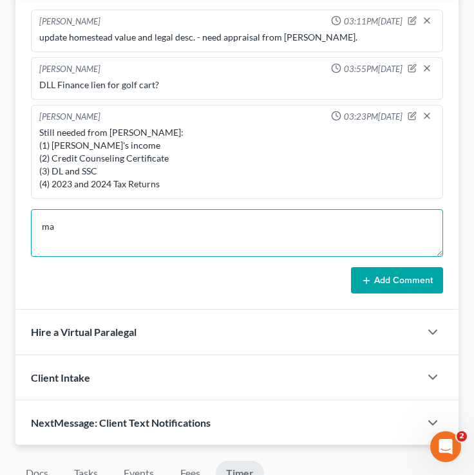
type textarea "m"
drag, startPoint x: 137, startPoint y: 246, endPoint x: 13, endPoint y: 250, distance: 124.3
type textarea "l"
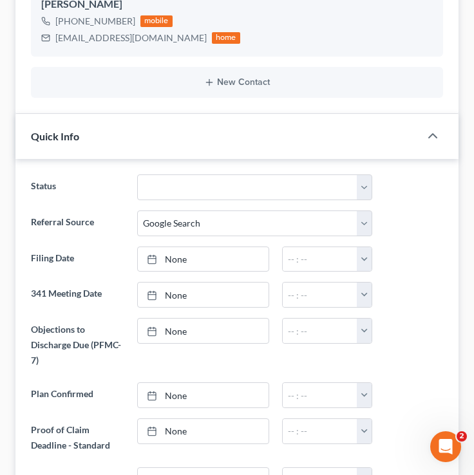
scroll to position [0, 0]
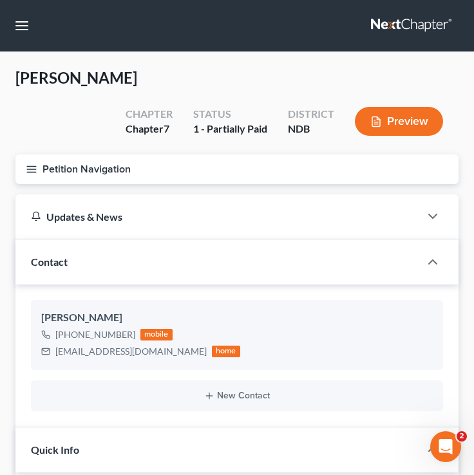
click at [35, 169] on icon "button" at bounding box center [32, 170] width 12 height 12
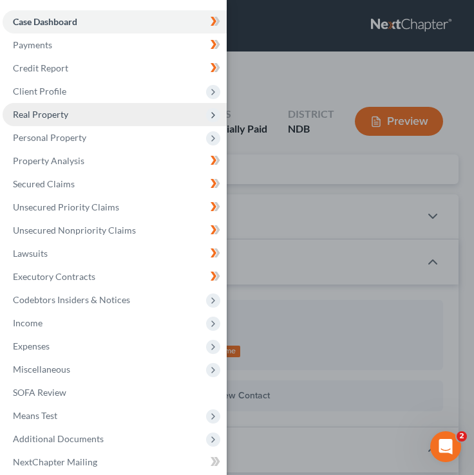
click at [72, 106] on span "Real Property" at bounding box center [115, 114] width 224 height 23
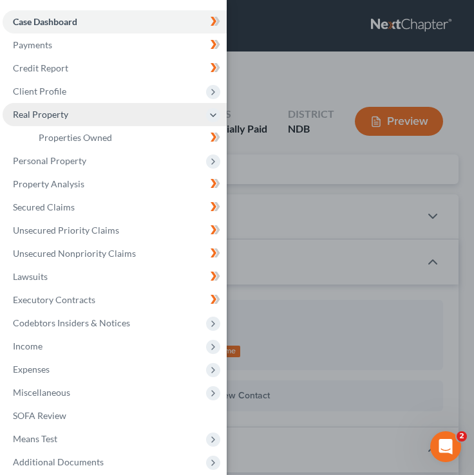
click at [102, 124] on span "Real Property" at bounding box center [115, 114] width 224 height 23
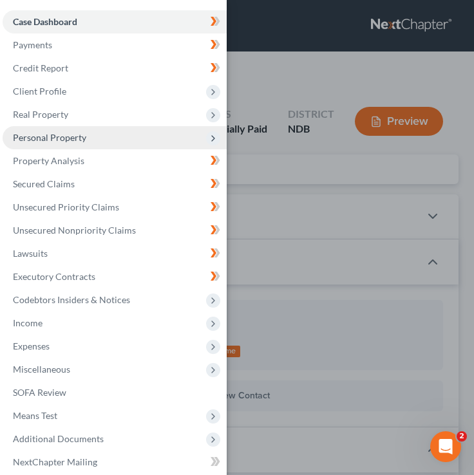
click at [103, 133] on span "Personal Property" at bounding box center [115, 137] width 224 height 23
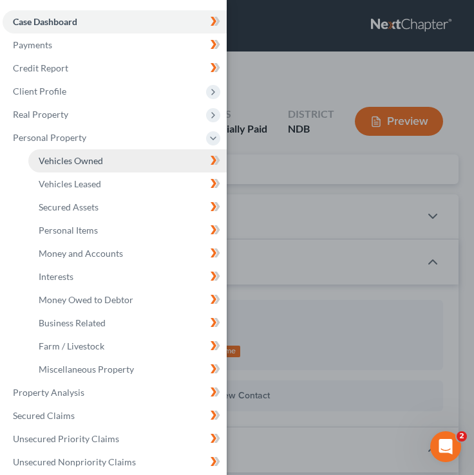
click at [106, 160] on link "Vehicles Owned" at bounding box center [127, 160] width 198 height 23
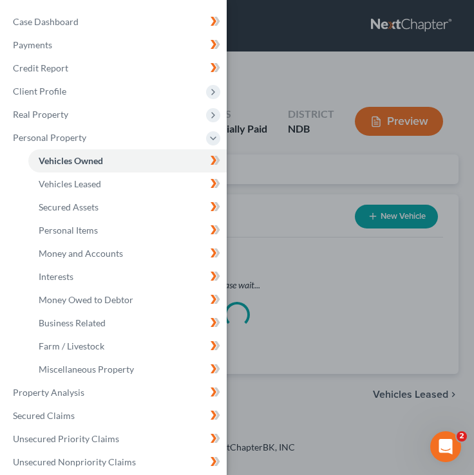
click at [263, 176] on div "Case Dashboard Payments Invoices Payments Payments Credit Report Client Profile" at bounding box center [237, 237] width 474 height 475
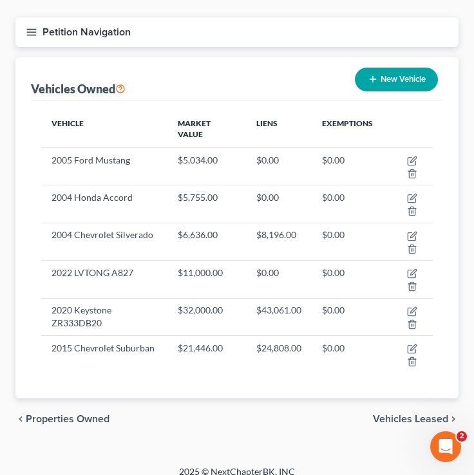
scroll to position [150, 0]
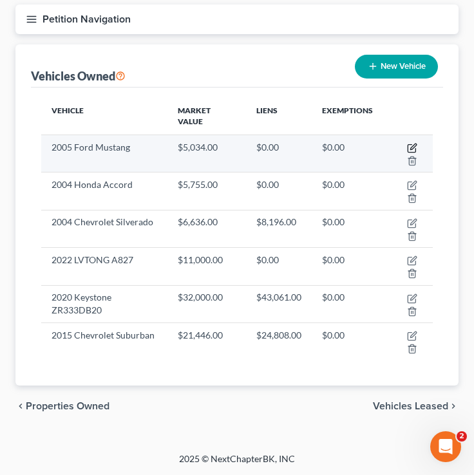
click at [408, 150] on icon "button" at bounding box center [412, 148] width 10 height 10
select select "0"
select select "21"
select select "4"
select select "0"
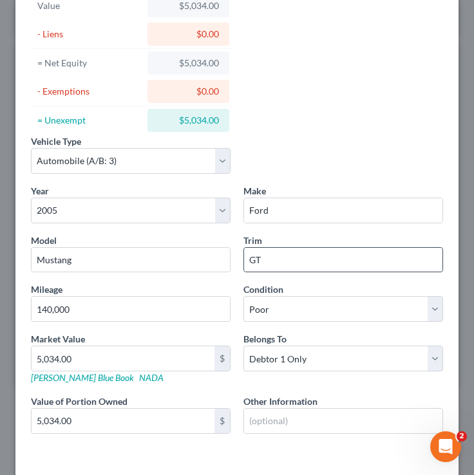
scroll to position [147, 0]
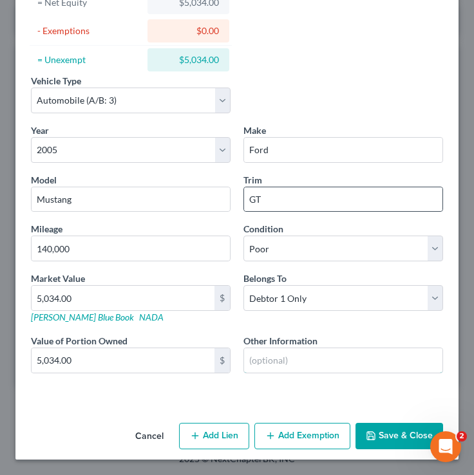
click at [288, 359] on input "text" at bounding box center [343, 360] width 198 height 24
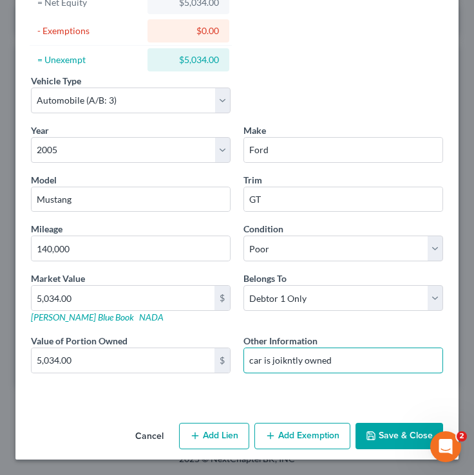
type input "car is joikntly owned"
drag, startPoint x: 345, startPoint y: 362, endPoint x: 226, endPoint y: 360, distance: 119.1
click at [226, 360] on div "Year Select 2026 2025 2024 2023 2022 2021 2020 2019 2018 2017 2016 2015 2014 20…" at bounding box center [236, 259] width 425 height 271
click at [400, 448] on button "Save & Close" at bounding box center [399, 436] width 88 height 27
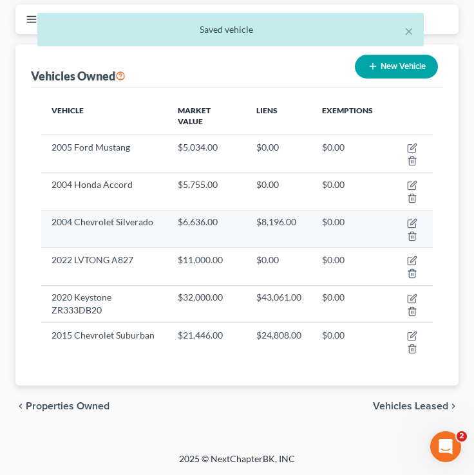
scroll to position [0, 0]
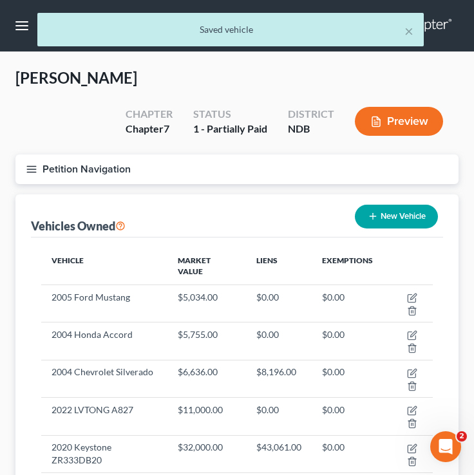
click at [34, 173] on icon "button" at bounding box center [32, 170] width 12 height 12
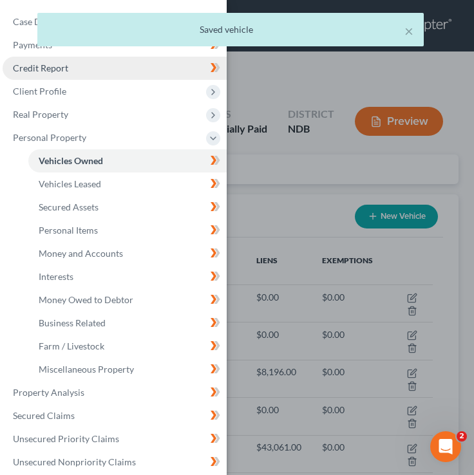
click at [93, 57] on link "Credit Report" at bounding box center [115, 68] width 224 height 23
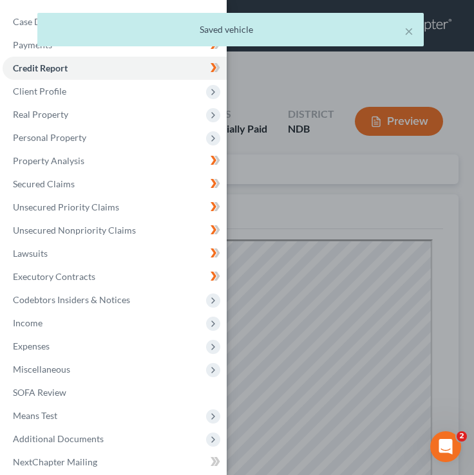
click at [22, 24] on div "× Saved vehicle" at bounding box center [231, 33] width 474 height 40
click at [24, 24] on div "× Saved vehicle" at bounding box center [231, 33] width 474 height 40
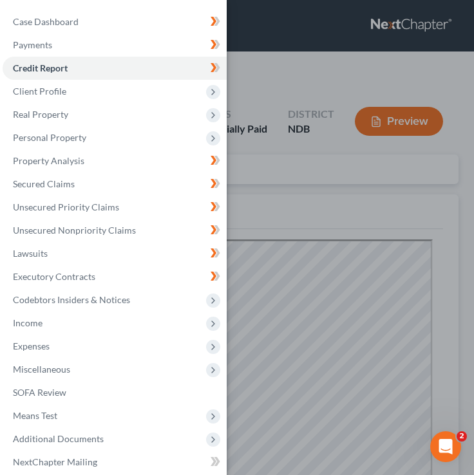
click at [417, 241] on div "Case Dashboard Payments Invoices Payments Payments Credit Report Client Profile" at bounding box center [237, 237] width 474 height 475
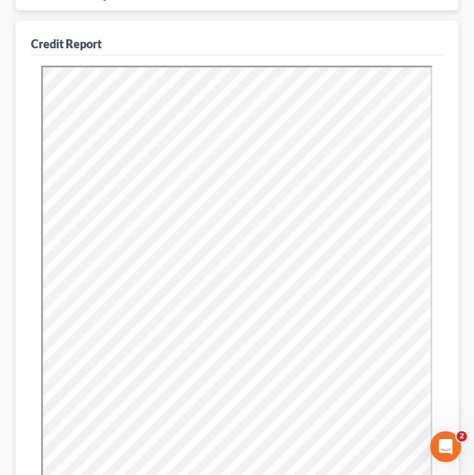
scroll to position [440, 0]
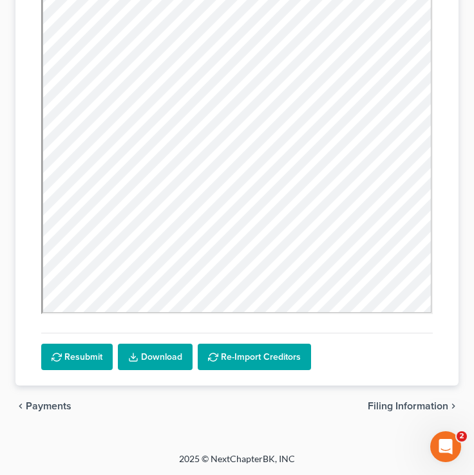
click at [48, 406] on span "Payments" at bounding box center [49, 406] width 46 height 10
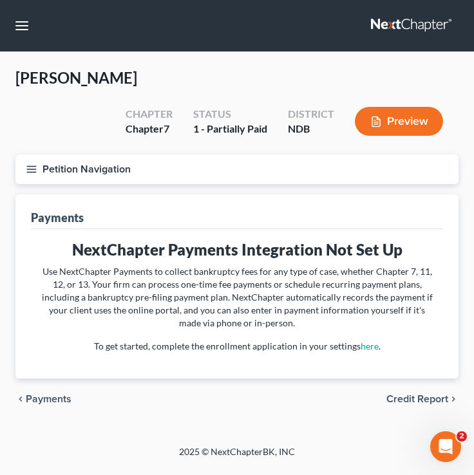
click at [48, 406] on div "chevron_left Payments Credit Report chevron_right" at bounding box center [236, 398] width 443 height 41
click at [44, 394] on span "Payments" at bounding box center [49, 399] width 46 height 10
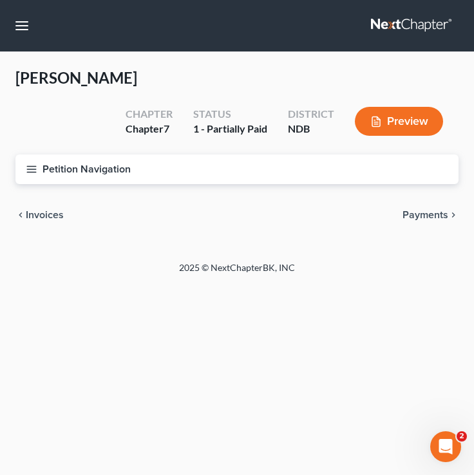
click at [42, 211] on span "Invoices" at bounding box center [45, 215] width 38 height 10
click at [42, 211] on span "Case Dashboard" at bounding box center [64, 215] width 77 height 10
select select "4"
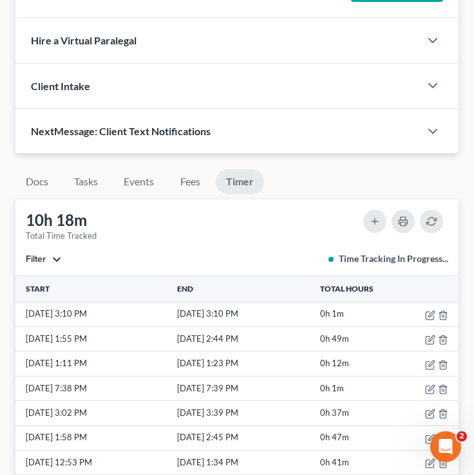
scroll to position [1259, 0]
